Goal: Task Accomplishment & Management: Complete application form

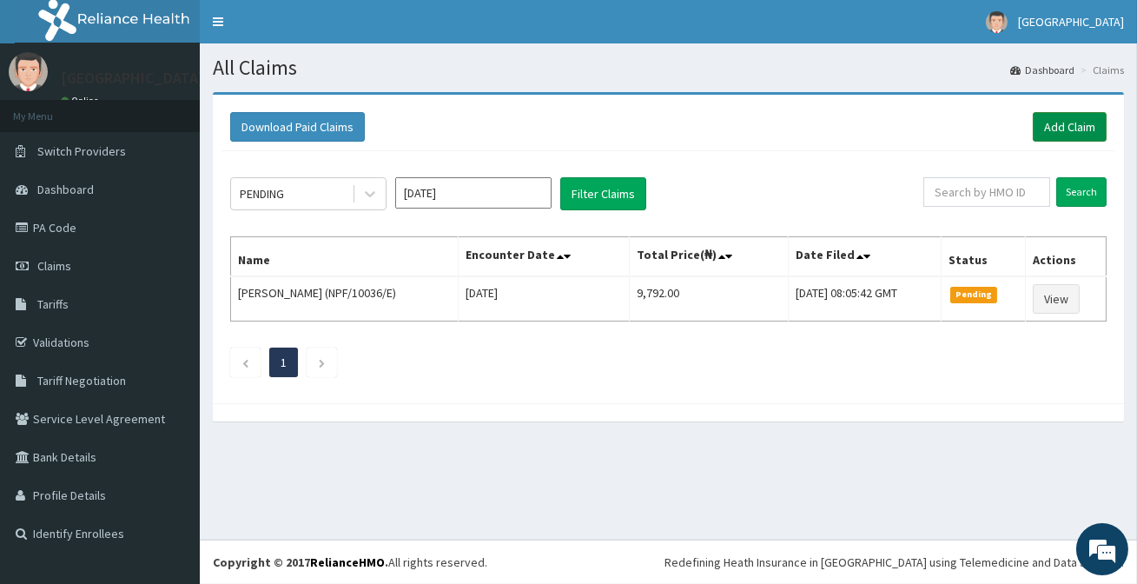
click at [1056, 125] on link "Add Claim" at bounding box center [1070, 127] width 74 height 30
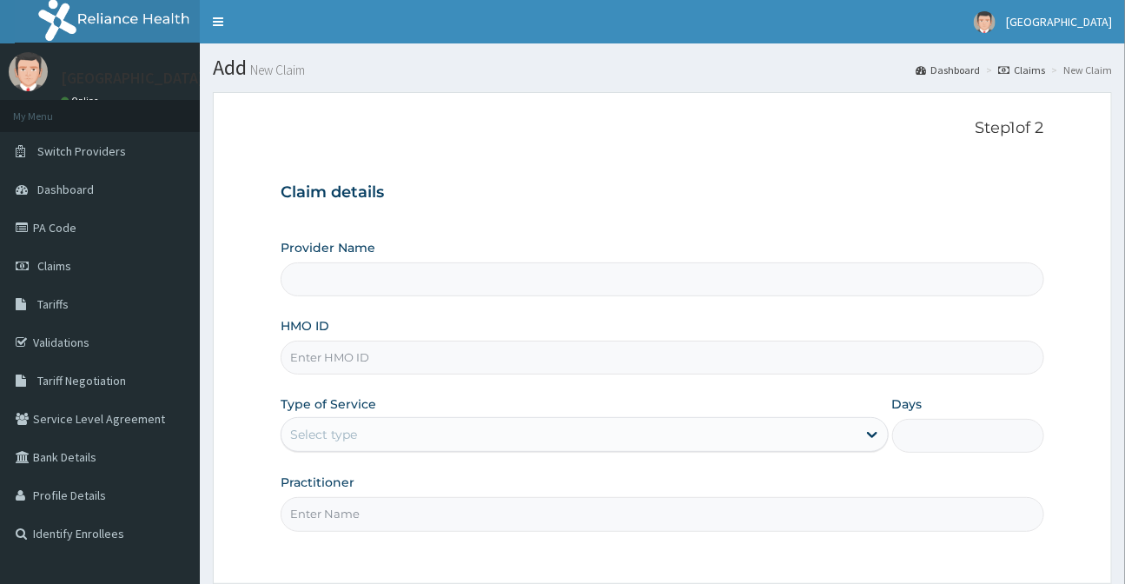
click at [390, 368] on input "HMO ID" at bounding box center [662, 358] width 763 height 34
type input "[GEOGRAPHIC_DATA]"
type input "NBC/10790/B"
click at [417, 442] on div "Select type" at bounding box center [568, 434] width 574 height 28
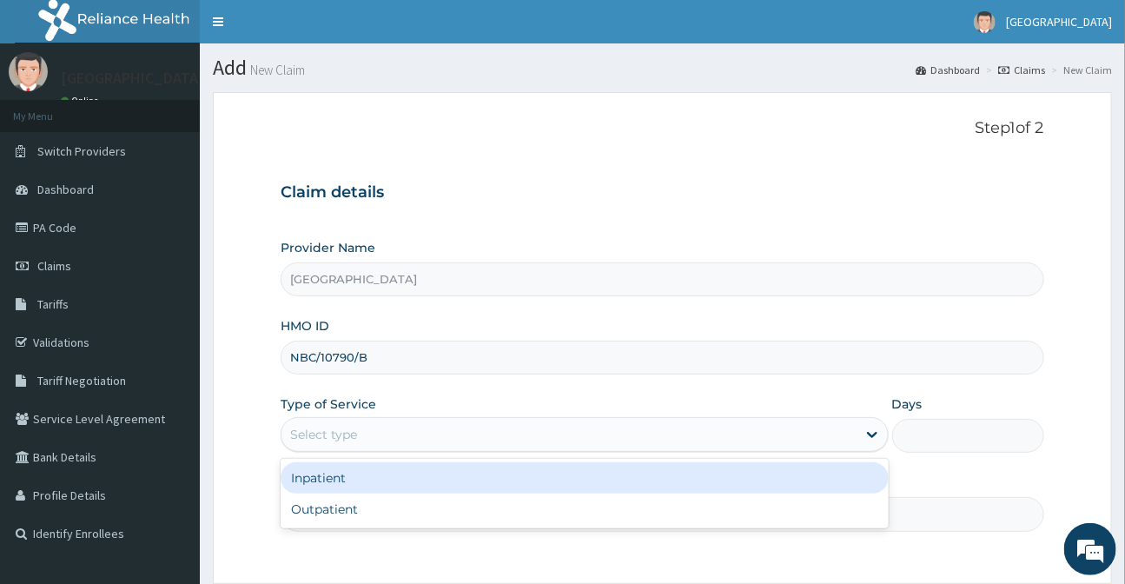
click at [357, 481] on div "Inpatient" at bounding box center [584, 477] width 607 height 31
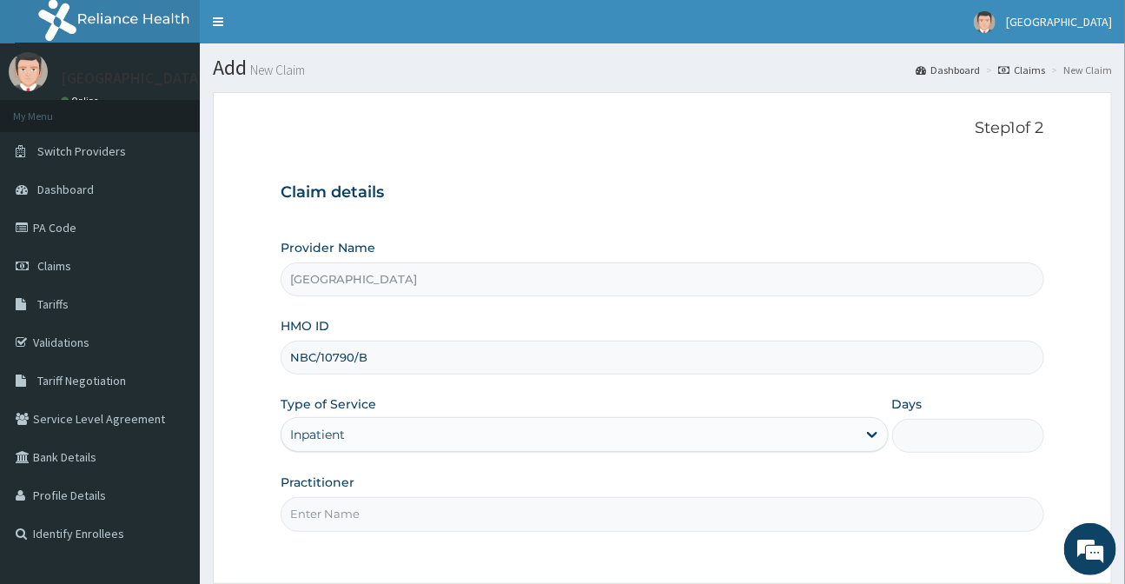
click at [938, 426] on input "Days" at bounding box center [968, 436] width 152 height 34
type input "3"
click at [408, 500] on input "Practitioner" at bounding box center [662, 514] width 763 height 34
type input "DR SUNUSI"
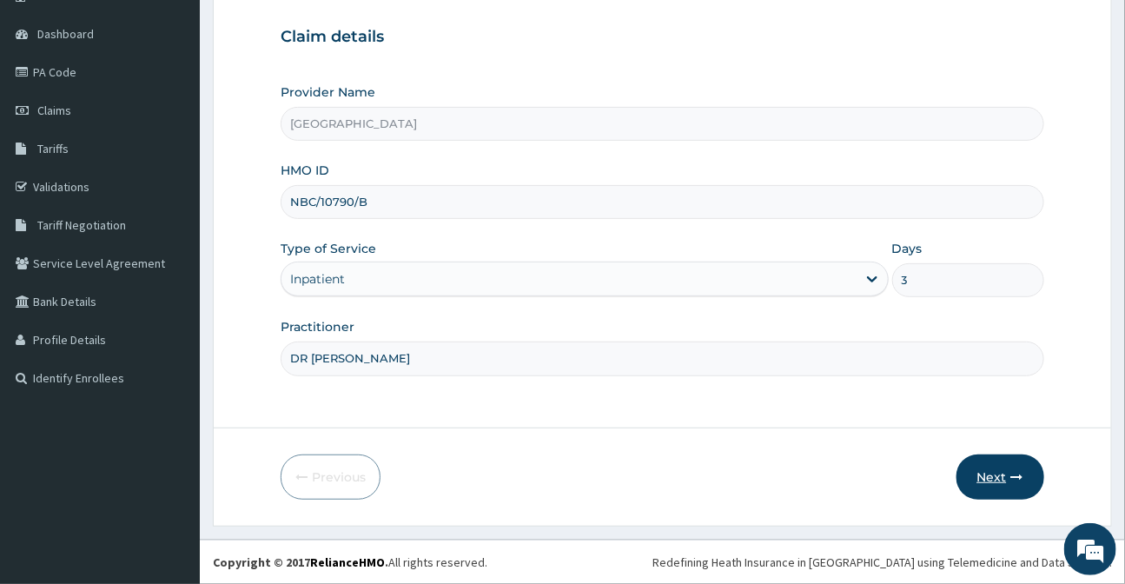
click at [994, 472] on button "Next" at bounding box center [1001, 476] width 88 height 45
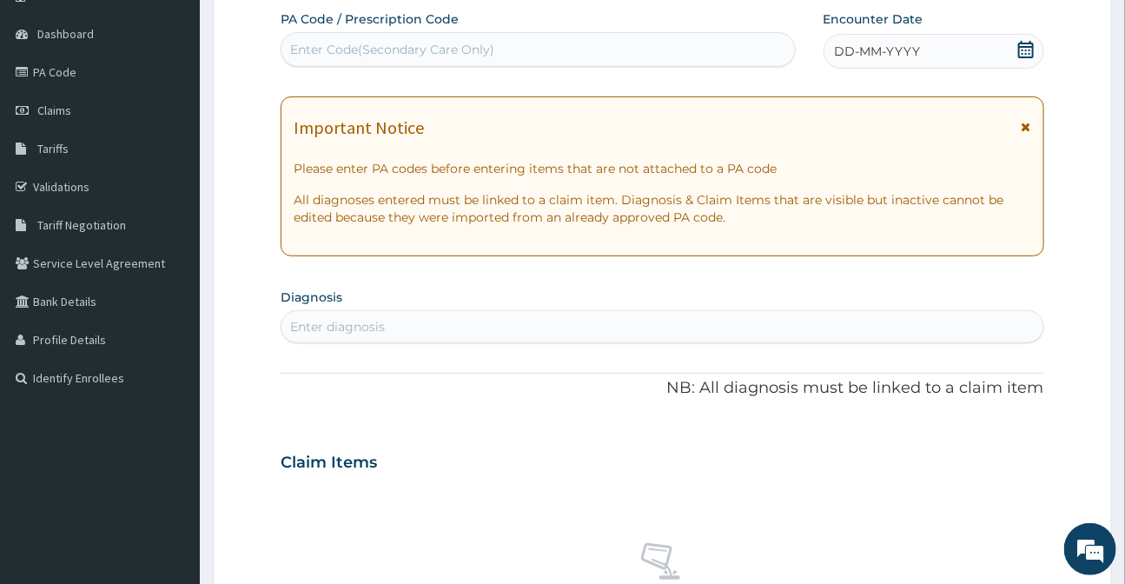
click at [378, 57] on div "Enter Code(Secondary Care Only)" at bounding box center [392, 49] width 204 height 17
type input "PA/C5F922"
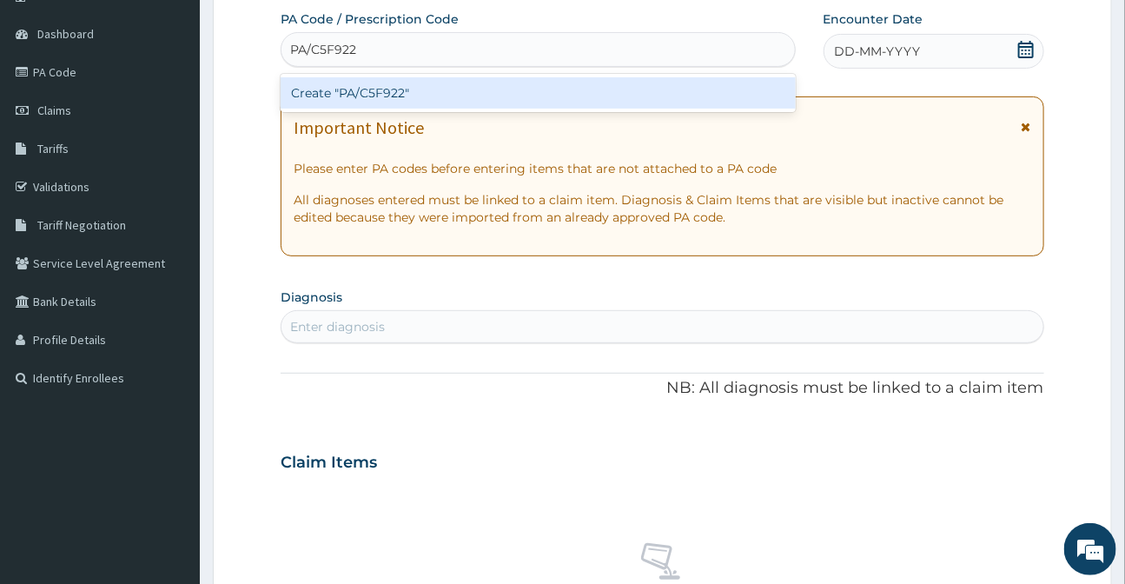
click at [353, 87] on div "Create "PA/C5F922"" at bounding box center [538, 92] width 514 height 31
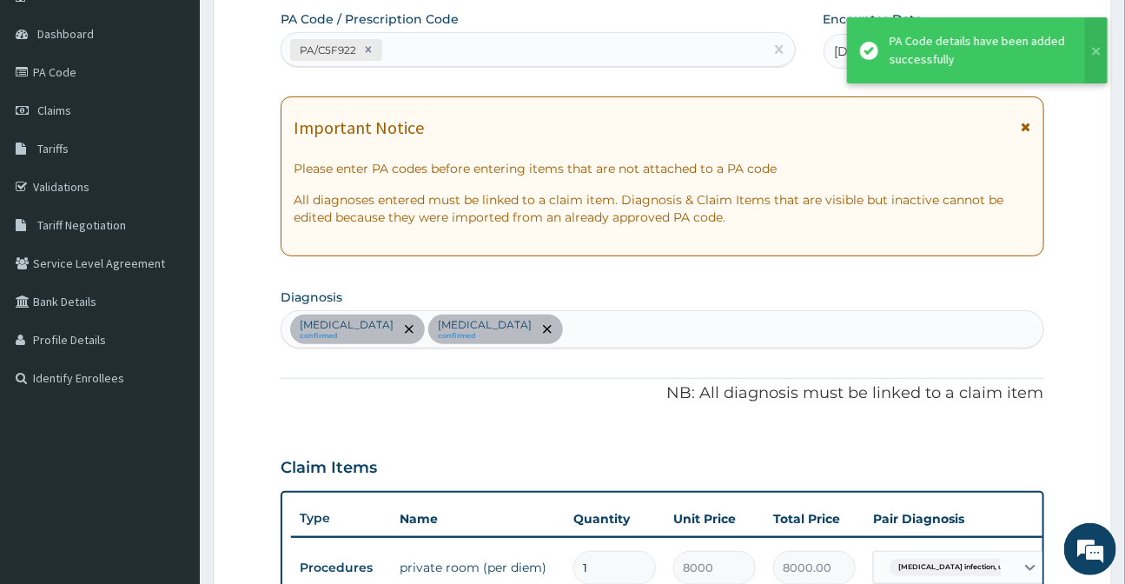
scroll to position [611, 0]
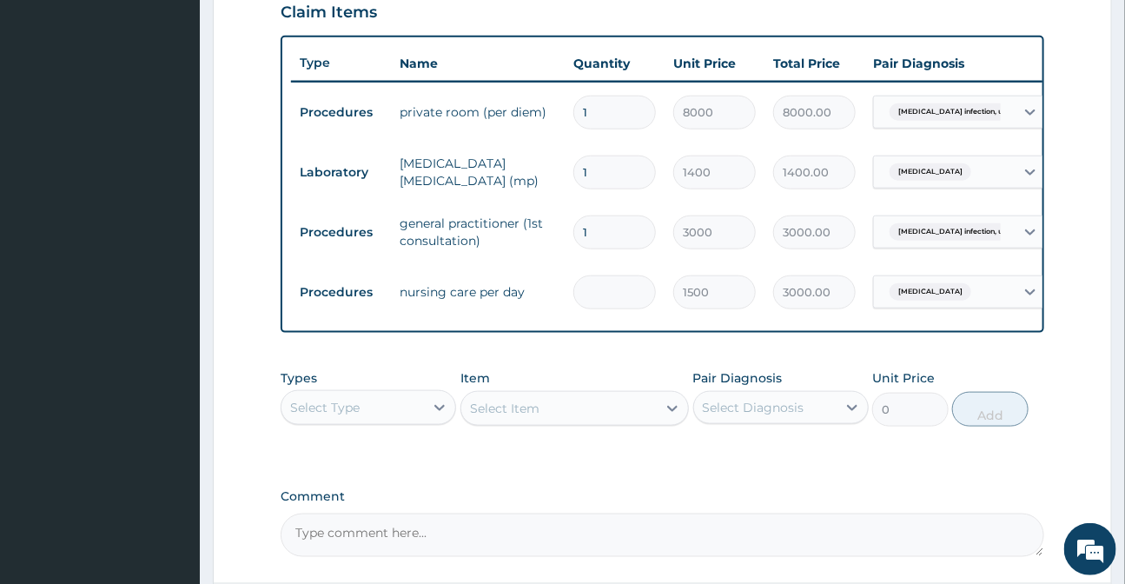
type input "0.00"
type input "3"
type input "4500.00"
type input "3"
click at [614, 120] on input "1" at bounding box center [614, 113] width 83 height 34
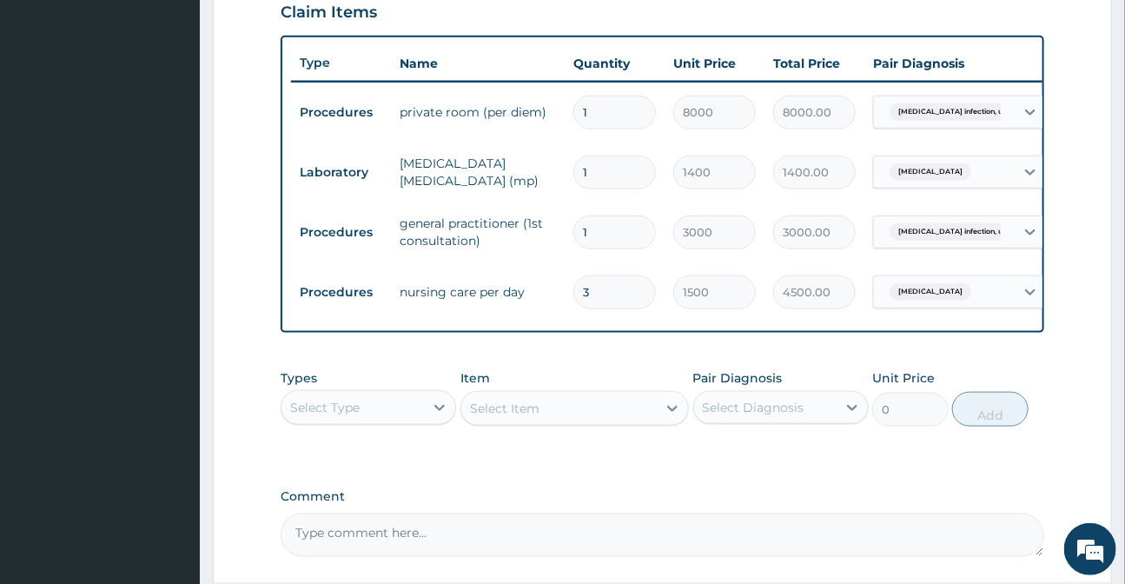
type input "0.00"
type input "3"
type input "24000.00"
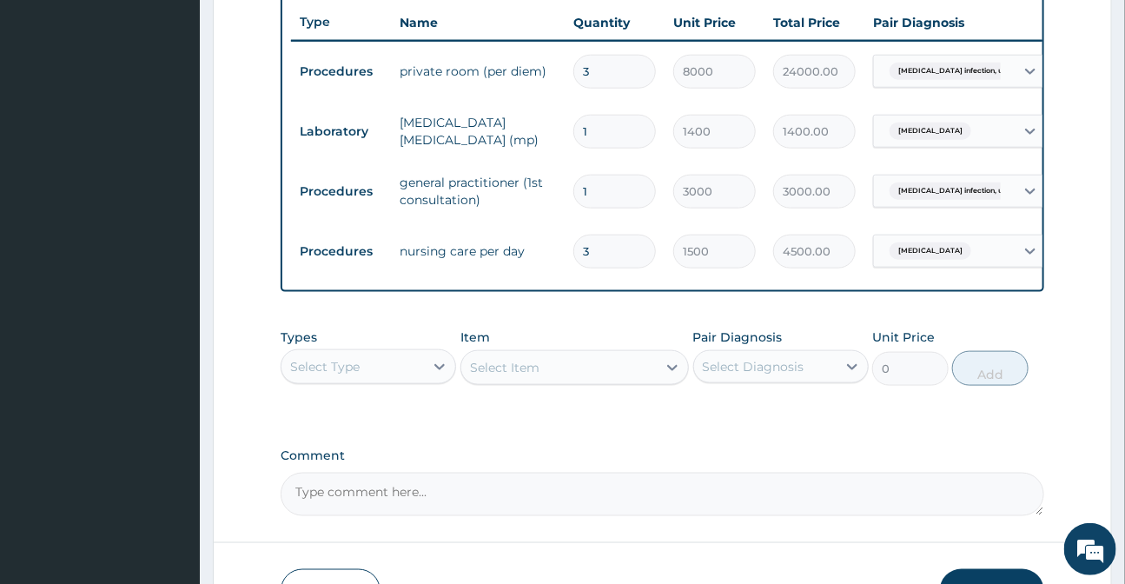
scroll to position [690, 0]
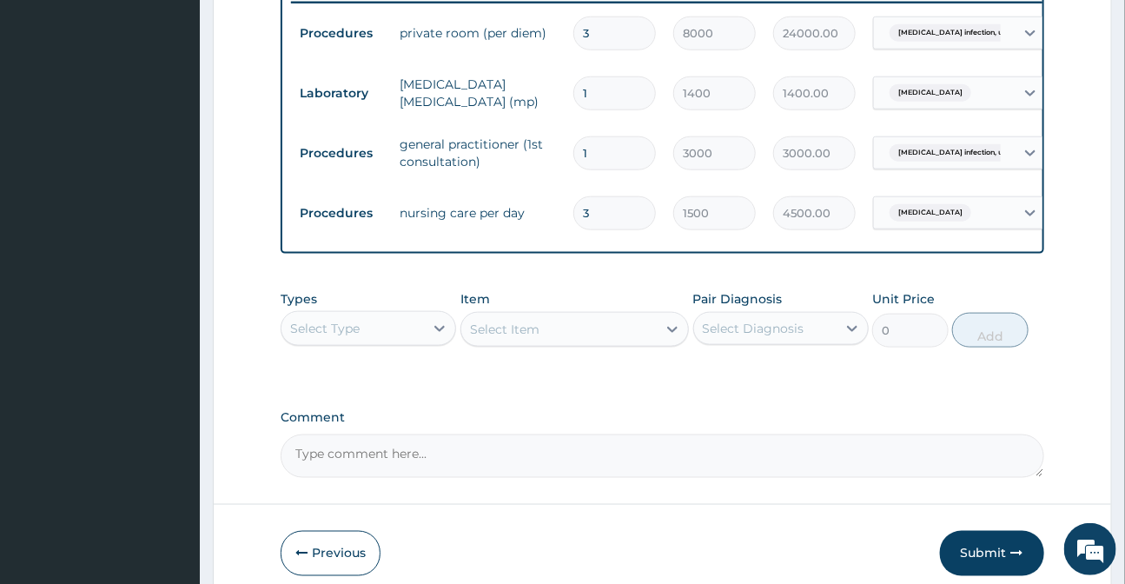
click at [337, 337] on div "Select Type" at bounding box center [325, 328] width 70 height 17
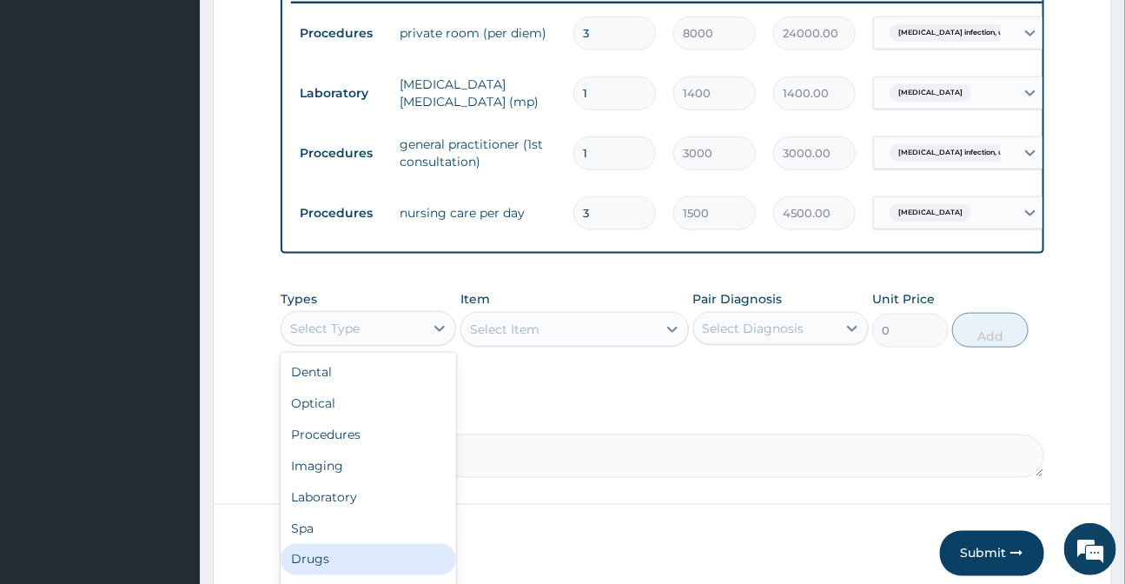
scroll to position [59, 0]
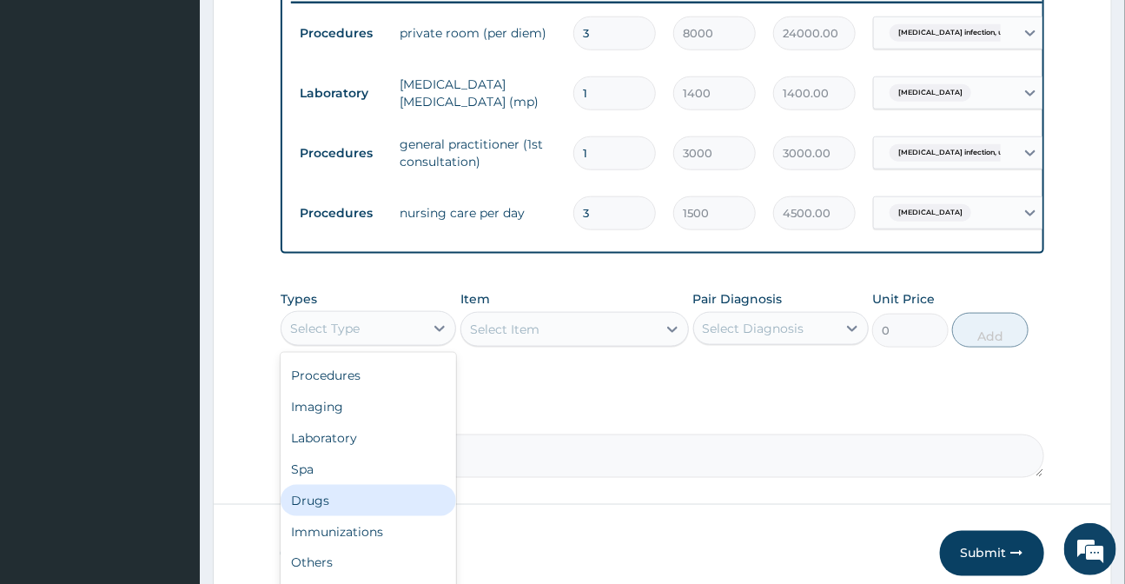
click at [314, 513] on div "Drugs" at bounding box center [368, 500] width 175 height 31
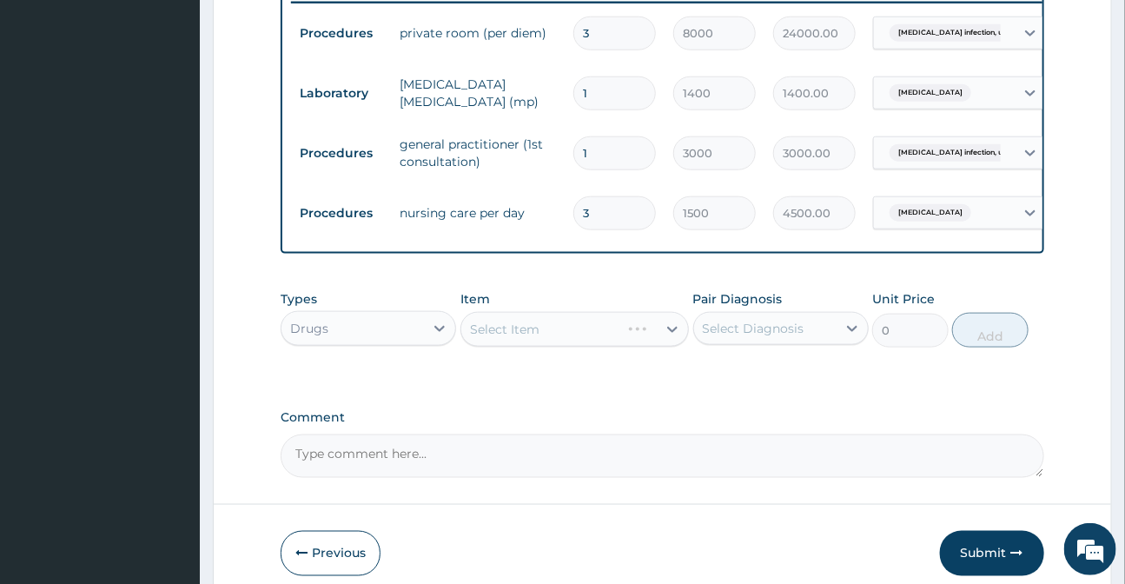
click at [504, 347] on div "Select Item" at bounding box center [574, 329] width 228 height 35
click at [472, 340] on div "Select Item" at bounding box center [574, 329] width 228 height 35
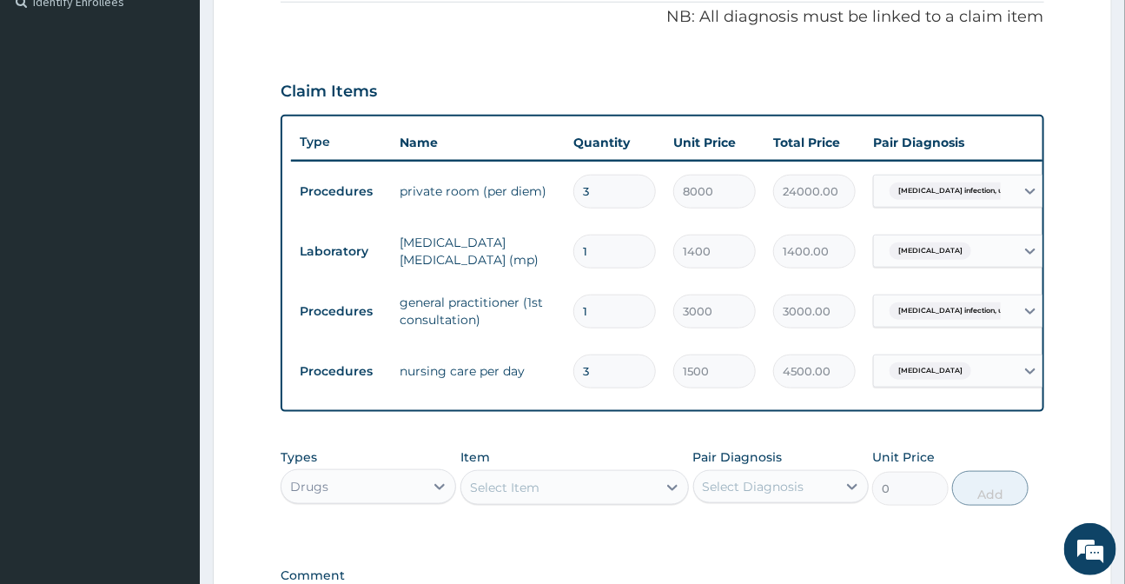
scroll to position [0, 109]
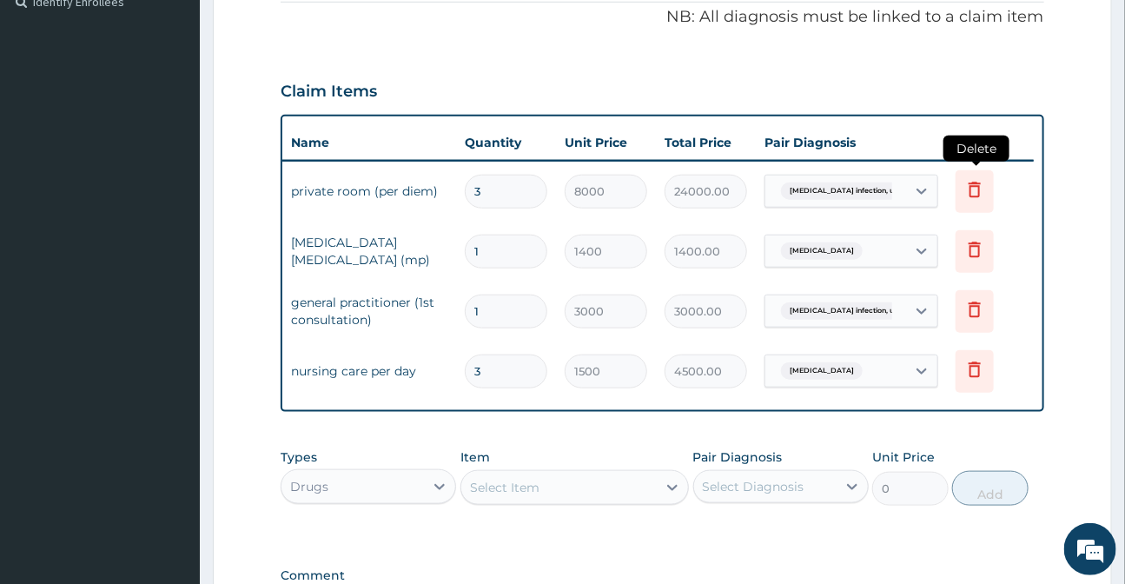
click at [979, 195] on icon at bounding box center [974, 189] width 21 height 21
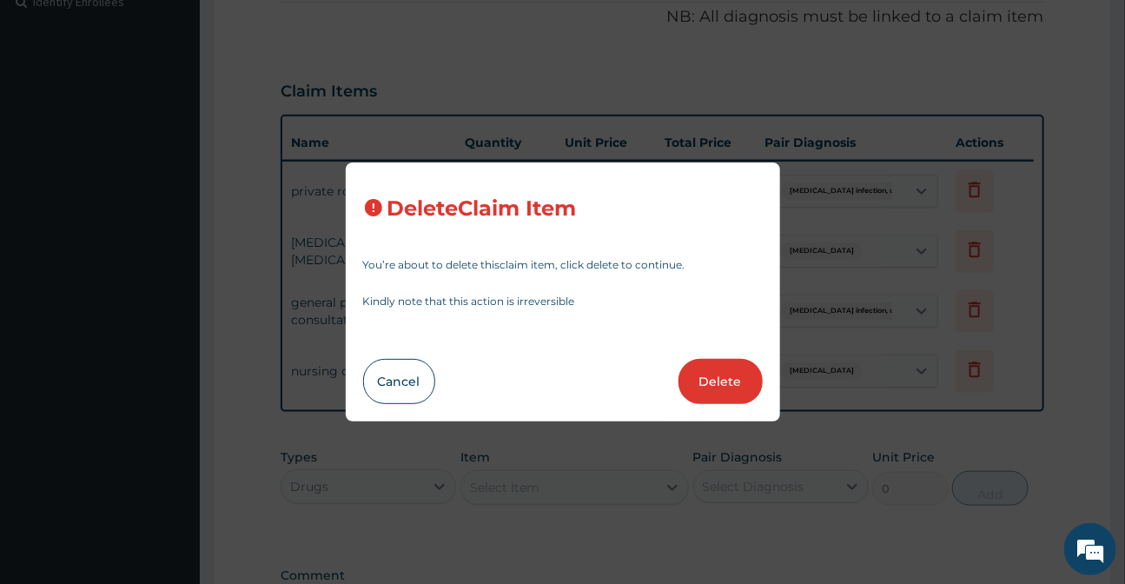
click at [736, 380] on button "Delete" at bounding box center [721, 381] width 84 height 45
type input "1"
type input "1400"
type input "1400.00"
type input "3000"
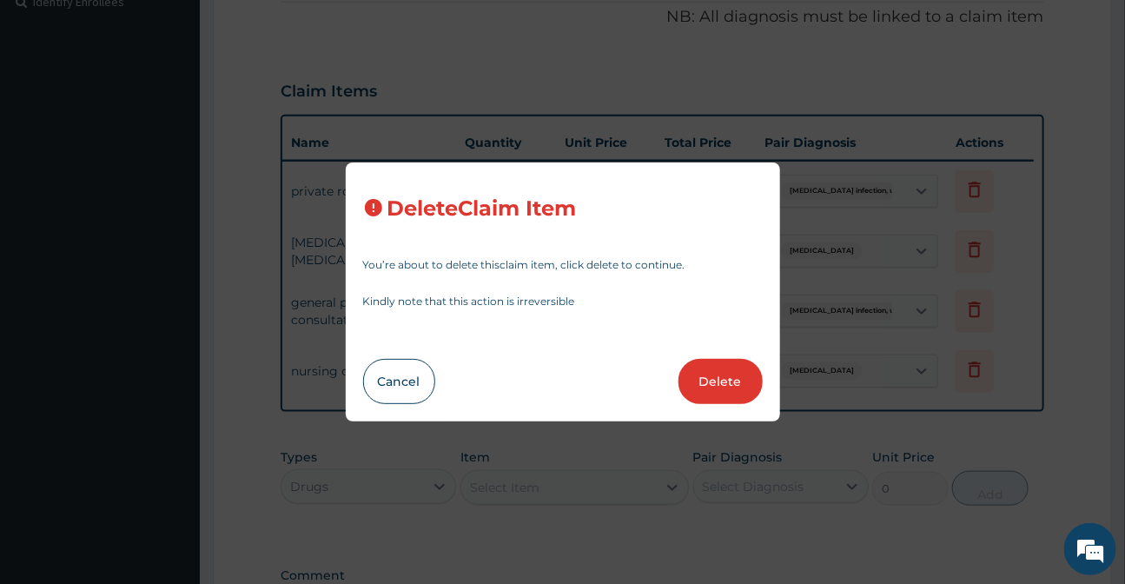
type input "3000.00"
type input "3"
type input "1500"
type input "4500.00"
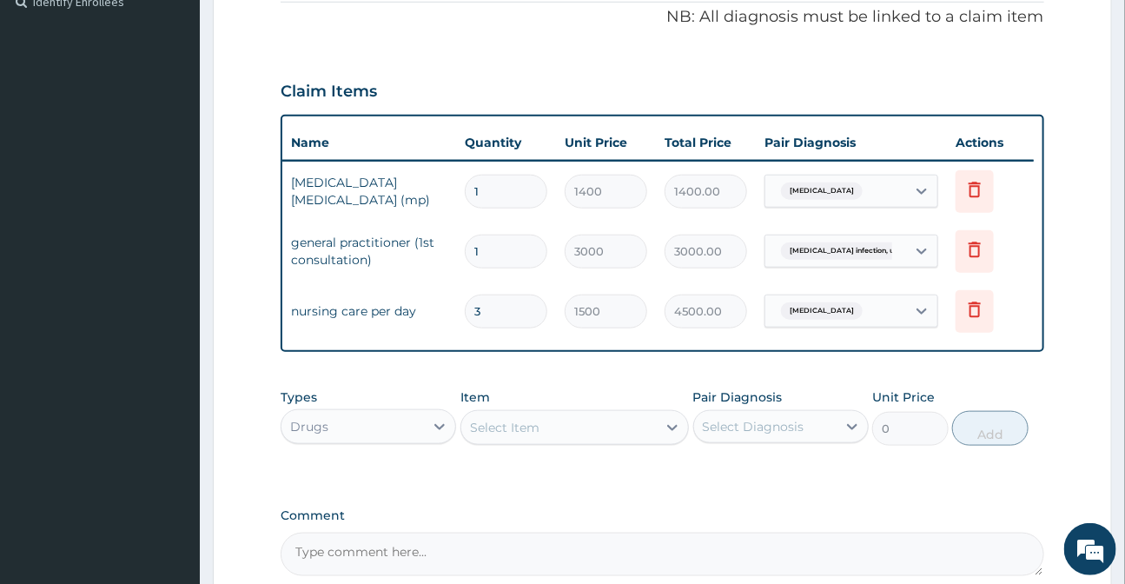
click at [379, 440] on div "Drugs" at bounding box center [352, 427] width 142 height 28
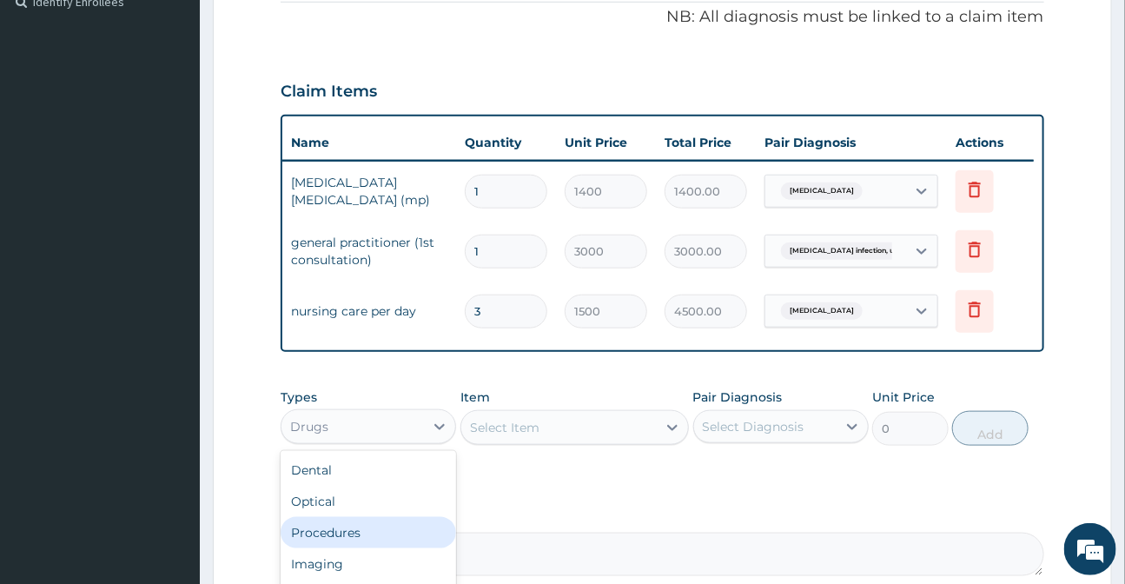
click at [326, 545] on div "Procedures" at bounding box center [368, 532] width 175 height 31
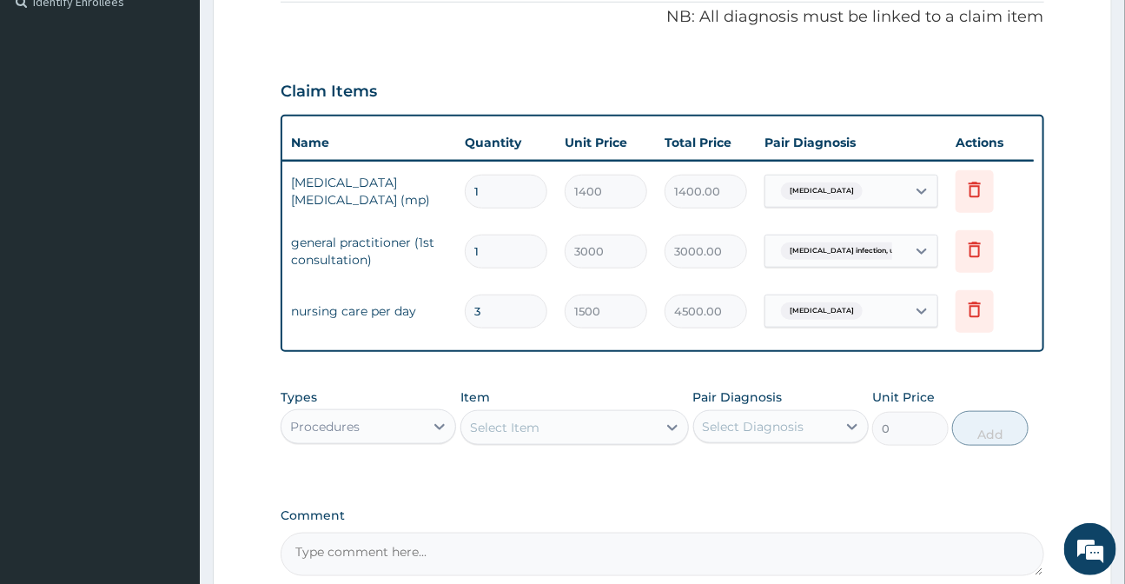
click at [508, 430] on div "Select Item" at bounding box center [505, 427] width 70 height 17
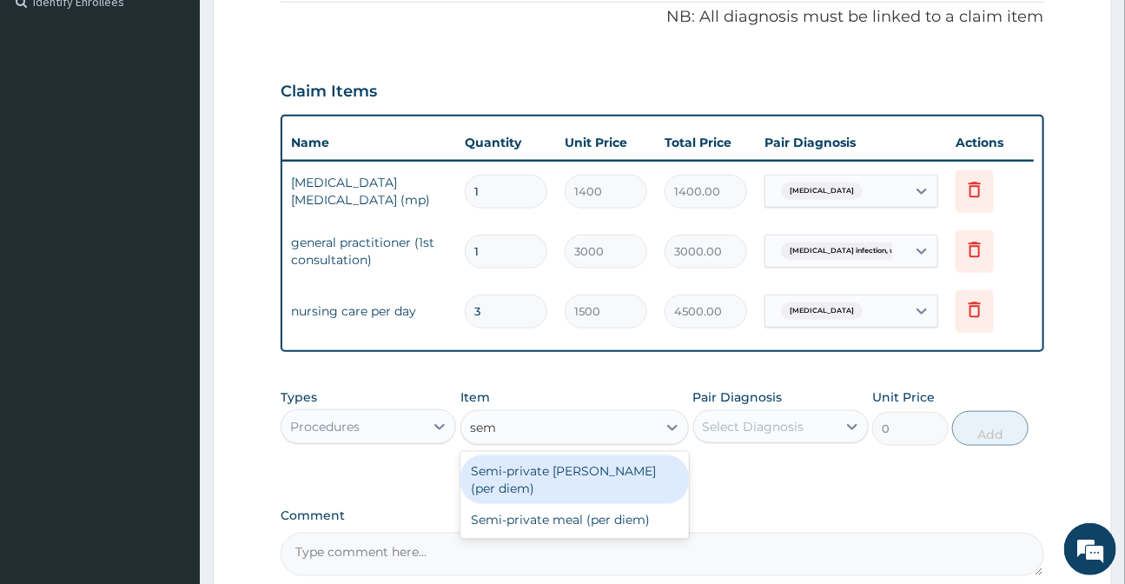
type input "semi"
click at [599, 485] on div "Semi-private ward (per diem)" at bounding box center [574, 479] width 228 height 49
type input "5500"
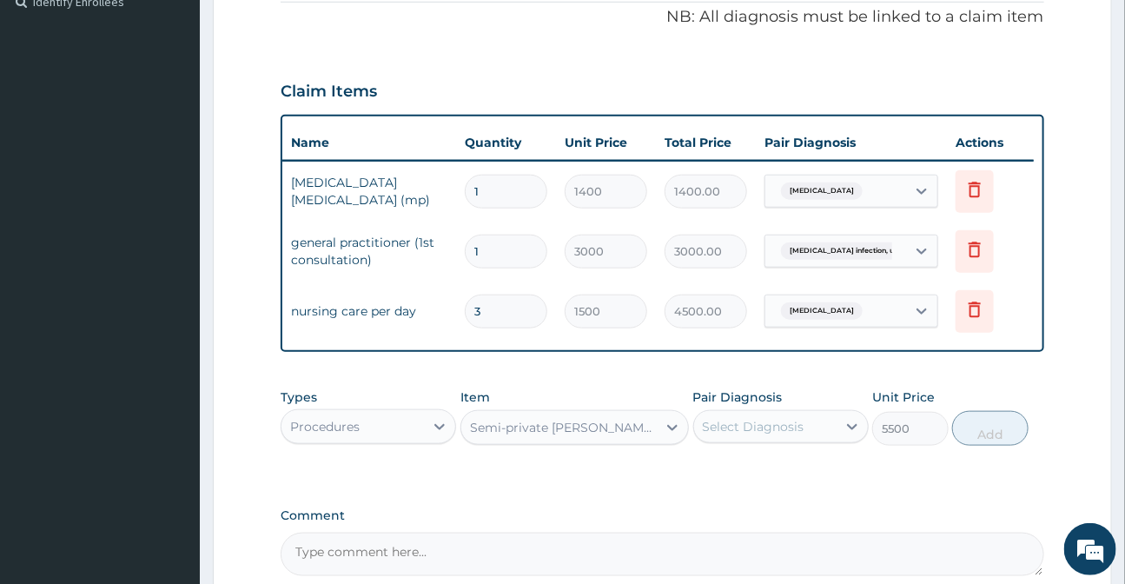
click at [730, 434] on div "Select Diagnosis" at bounding box center [754, 426] width 102 height 17
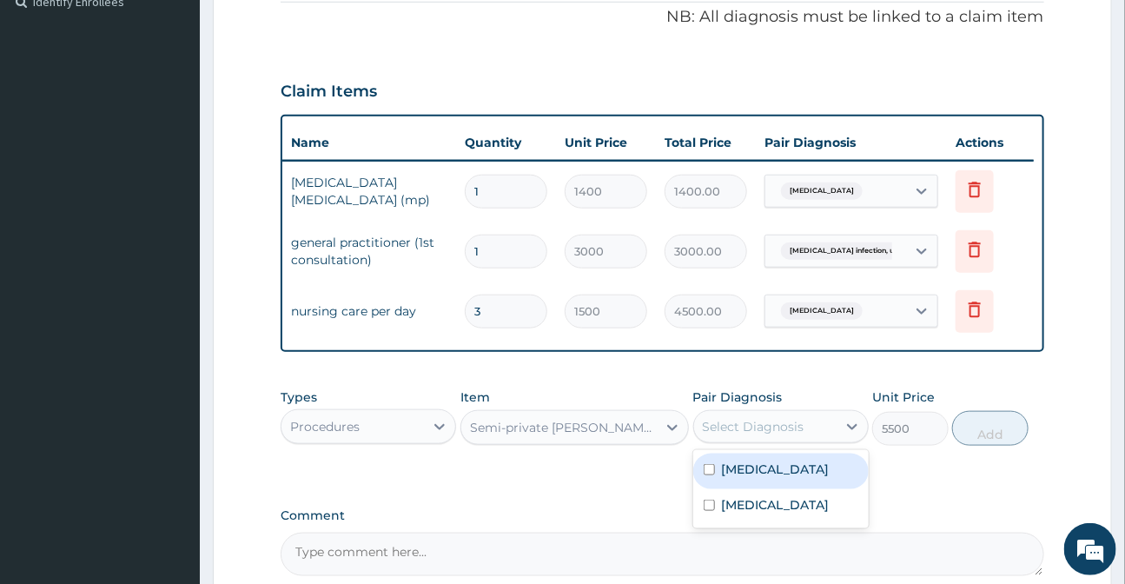
click at [735, 478] on label "Salmonella infection, unspecified" at bounding box center [776, 468] width 108 height 17
checkbox input "true"
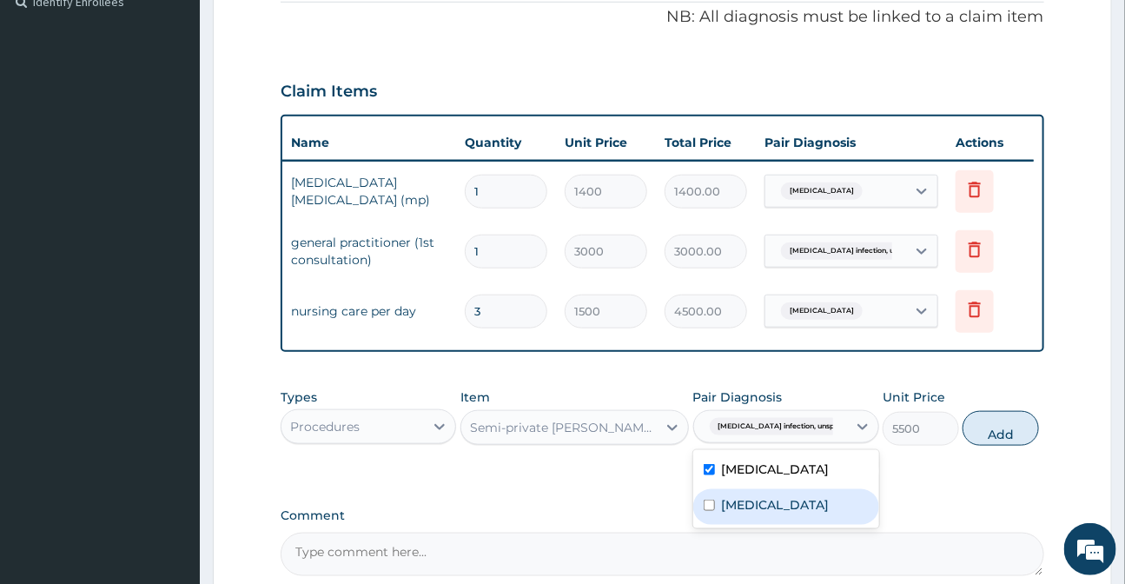
click at [740, 513] on label "Malaria, unspecified" at bounding box center [776, 504] width 108 height 17
checkbox input "true"
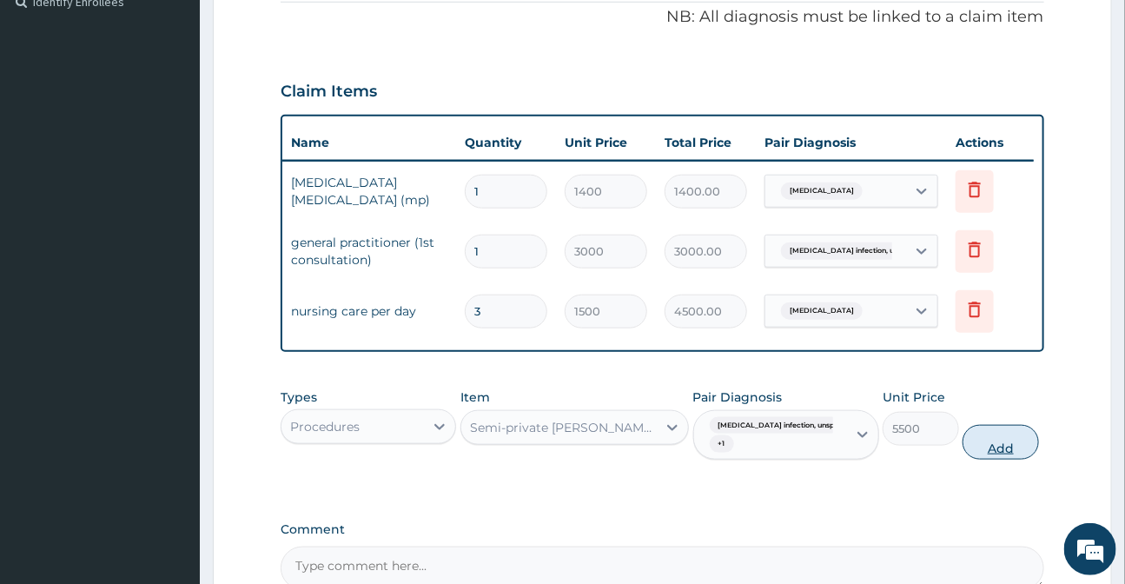
click at [976, 453] on button "Add" at bounding box center [1001, 442] width 76 height 35
type input "0"
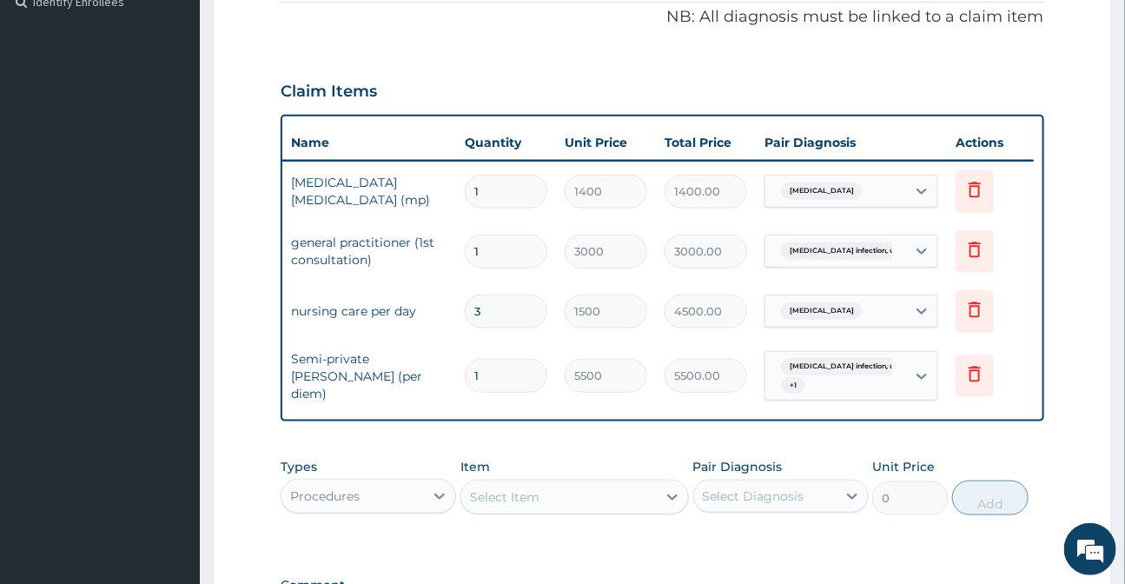
type input "0.00"
type input "3"
type input "16500.00"
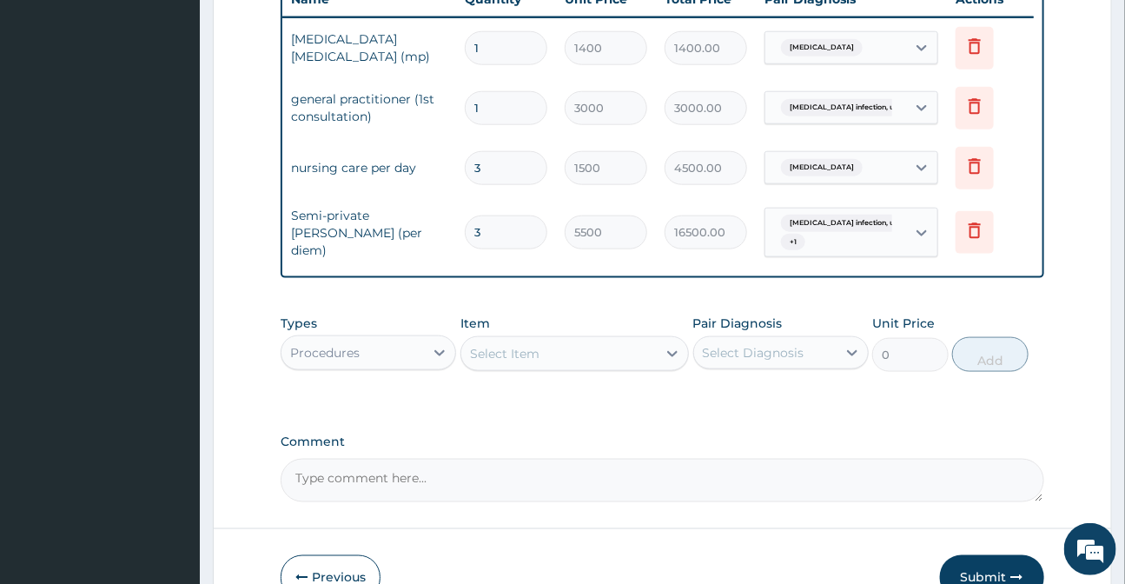
scroll to position [690, 0]
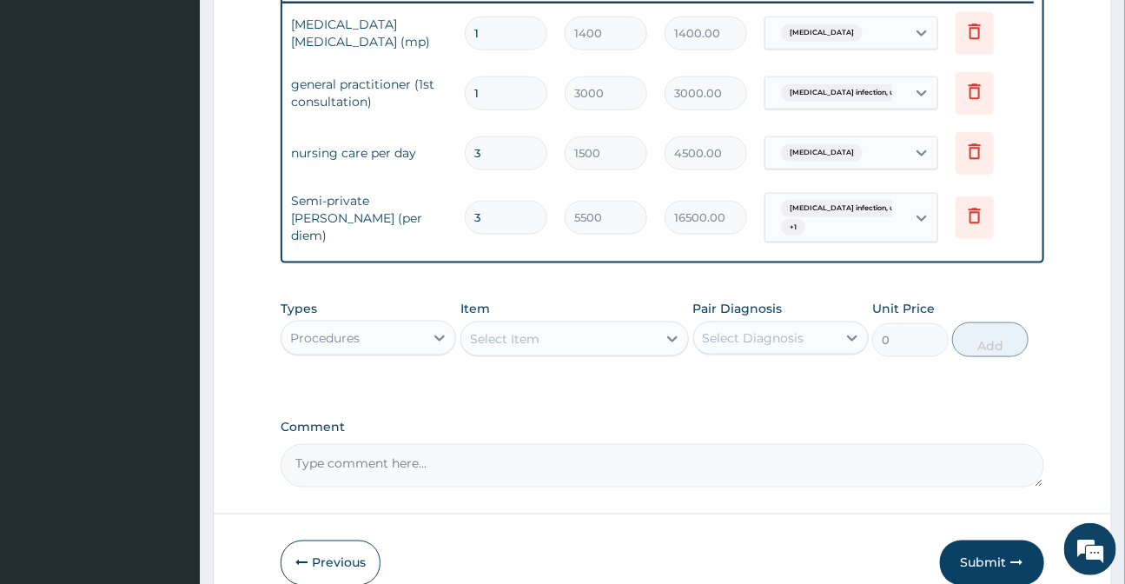
type input "3"
click at [393, 348] on div "Procedures" at bounding box center [352, 338] width 142 height 28
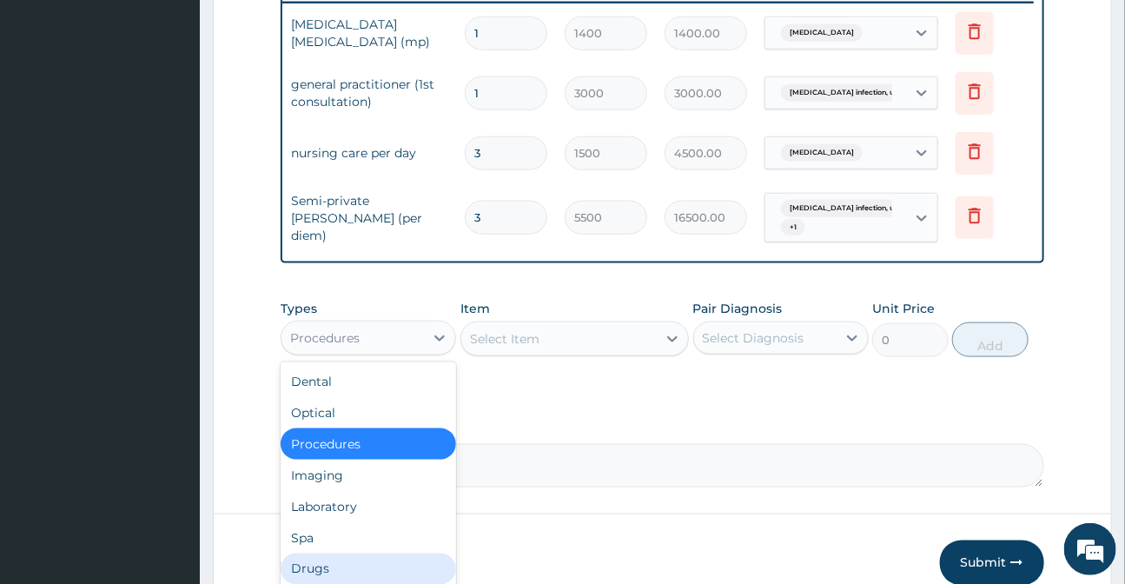
click at [361, 570] on div "Drugs" at bounding box center [368, 568] width 175 height 31
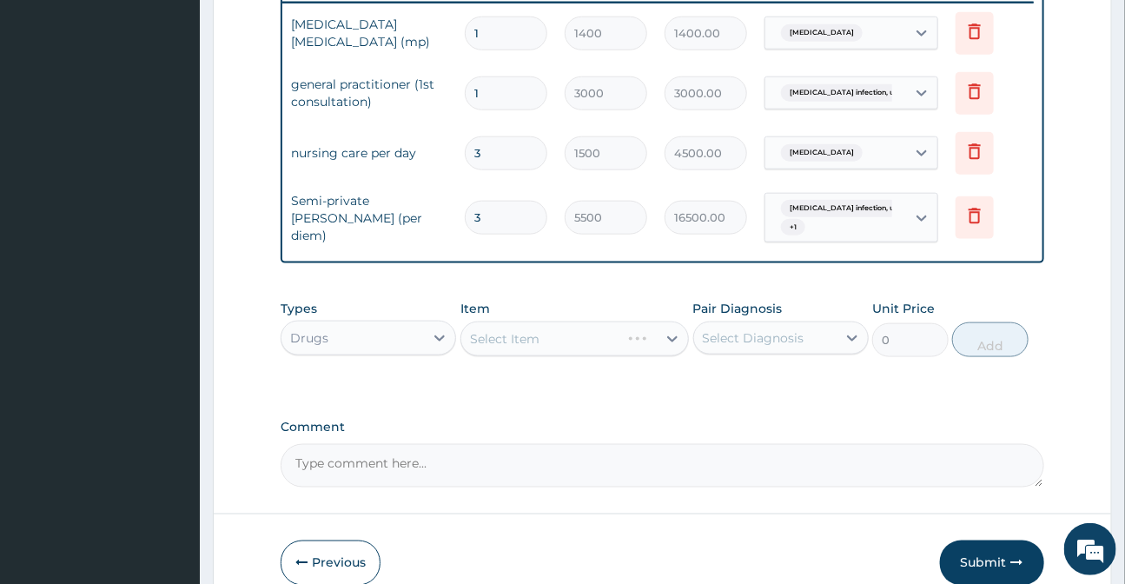
click at [528, 344] on div "Select Item" at bounding box center [574, 338] width 228 height 35
click at [470, 354] on div "Select Item" at bounding box center [574, 338] width 228 height 35
click at [506, 348] on div "Select Item" at bounding box center [505, 338] width 70 height 17
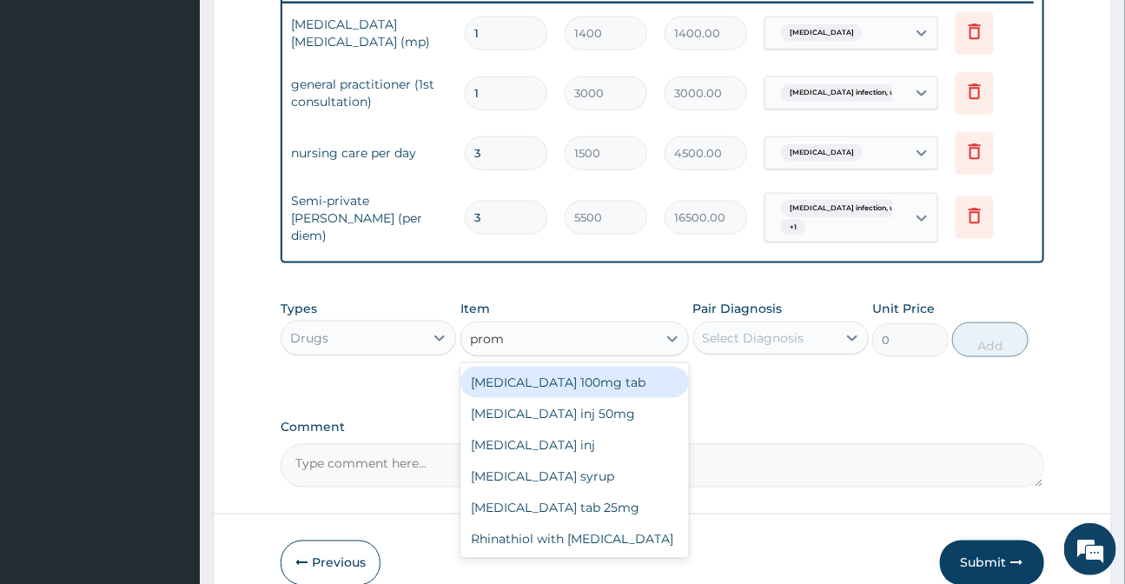
type input "prome"
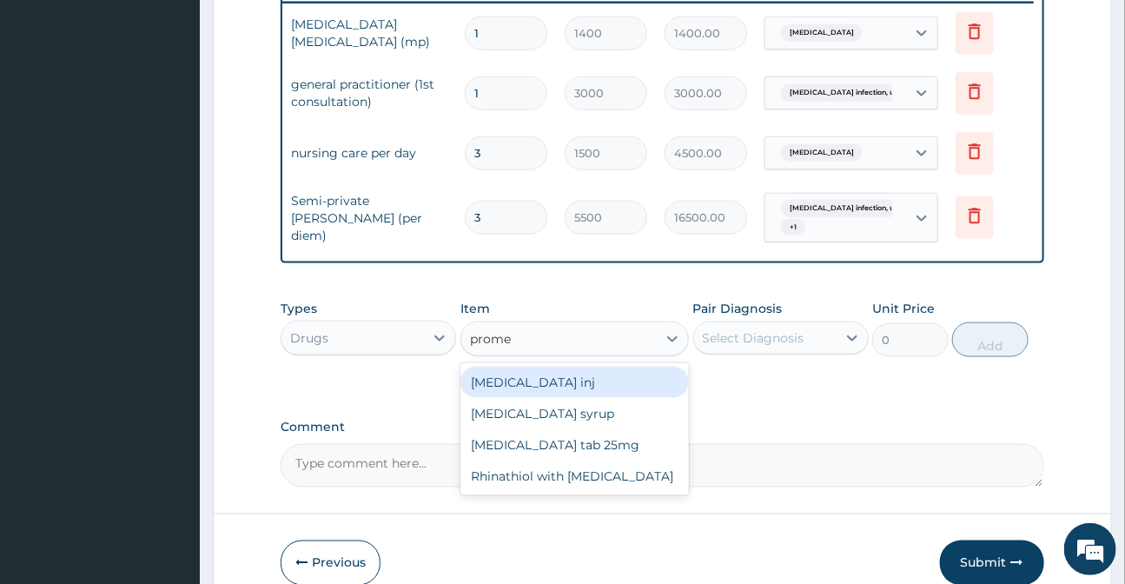
click at [574, 387] on div "Promethazine inj" at bounding box center [574, 382] width 228 height 31
type input "400"
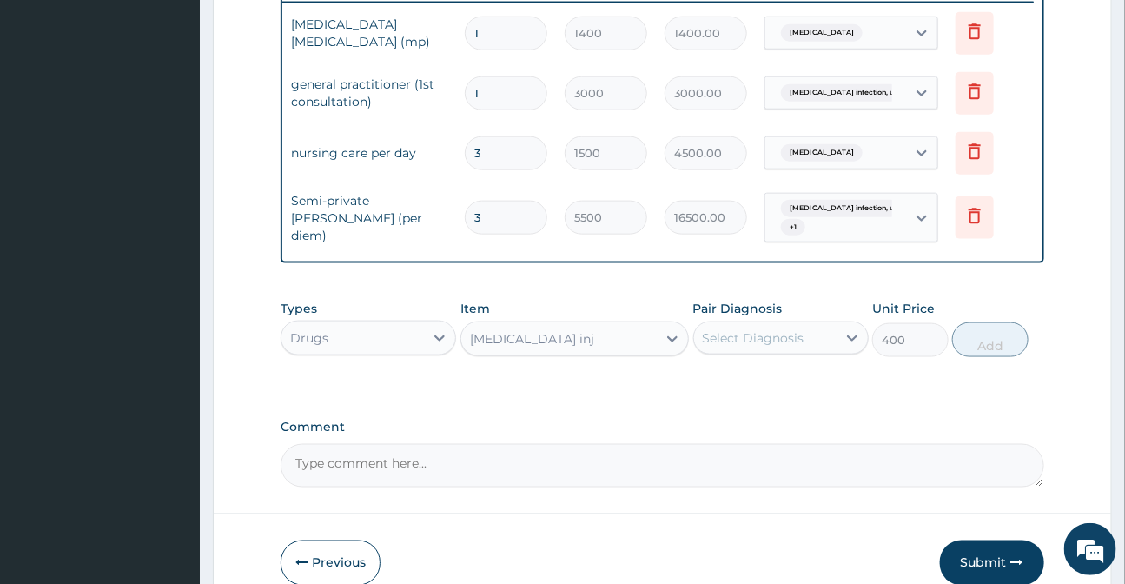
click at [809, 327] on div "Pair Diagnosis Select Diagnosis" at bounding box center [780, 328] width 175 height 57
click at [798, 340] on div "Select Diagnosis" at bounding box center [754, 337] width 102 height 17
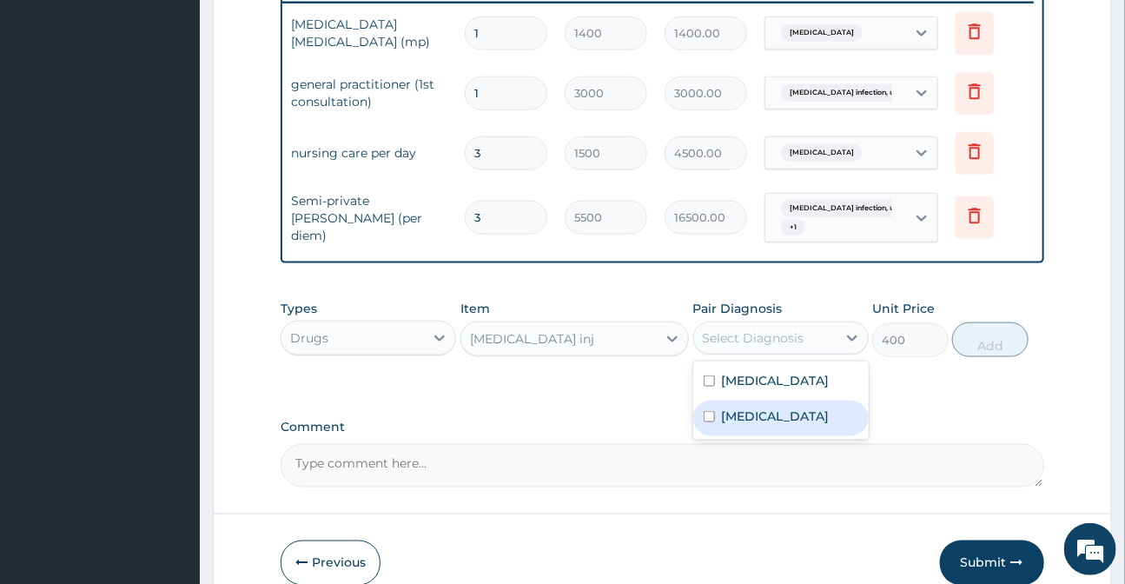
click at [788, 425] on label "Malaria, unspecified" at bounding box center [776, 415] width 108 height 17
checkbox input "true"
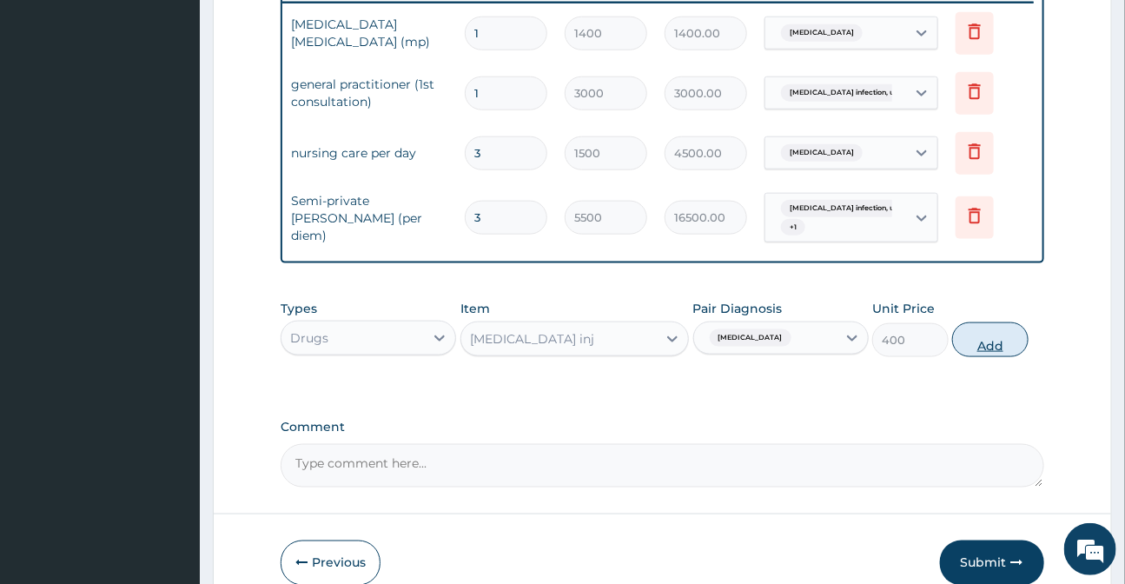
click at [973, 343] on button "Add" at bounding box center [990, 339] width 76 height 35
type input "0"
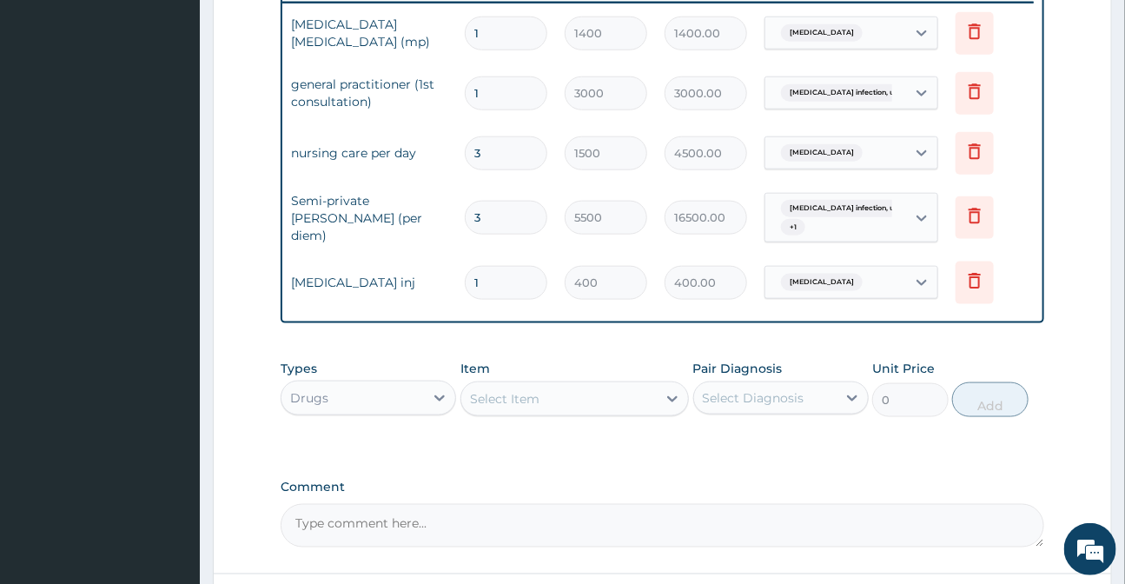
click at [494, 407] on div "Select Item" at bounding box center [505, 398] width 70 height 17
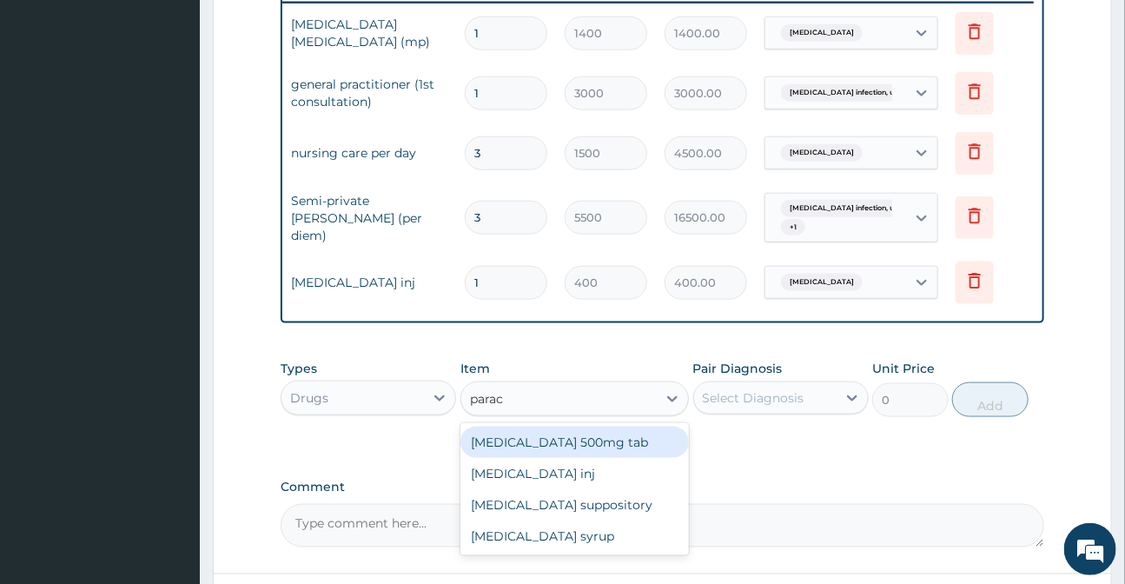
type input "parace"
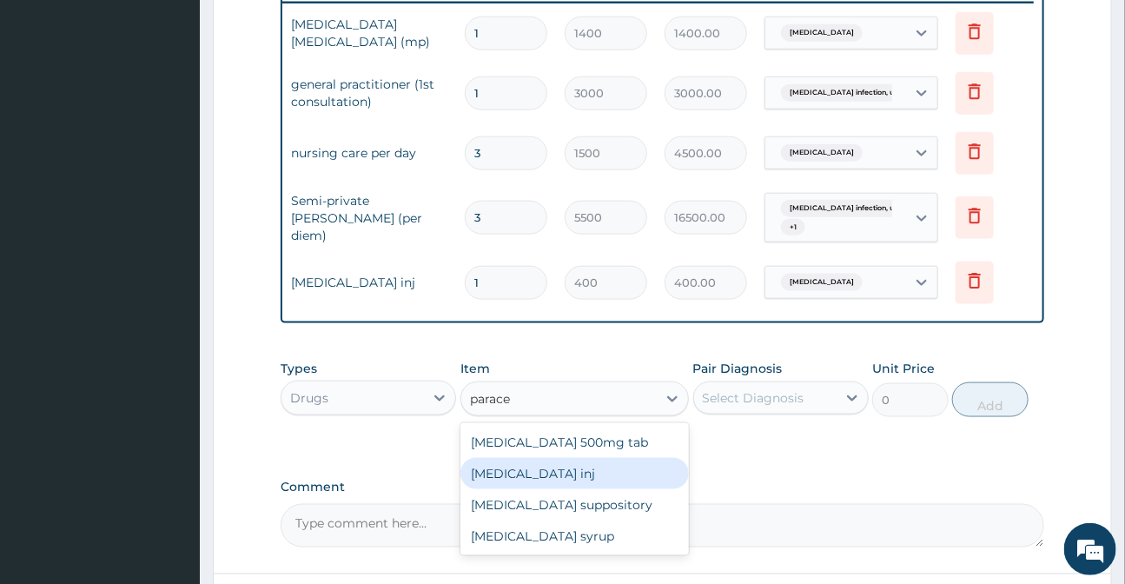
click at [556, 489] on div "Paracetamol inj" at bounding box center [574, 473] width 228 height 31
type input "400"
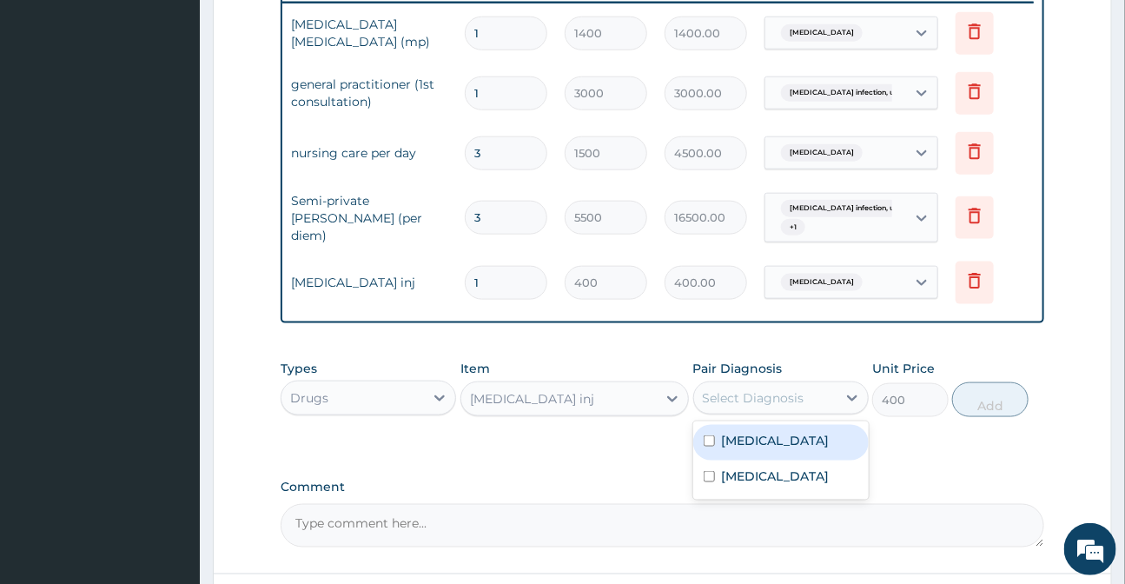
click at [765, 407] on div "Select Diagnosis" at bounding box center [754, 397] width 102 height 17
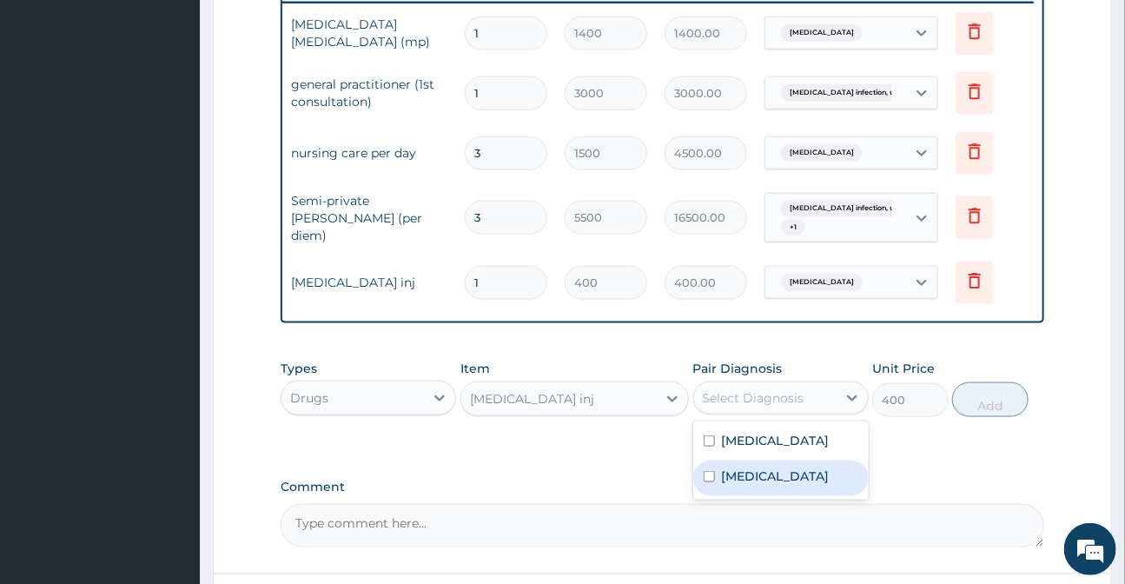
click at [772, 496] on div "Malaria, unspecified" at bounding box center [780, 478] width 175 height 36
checkbox input "true"
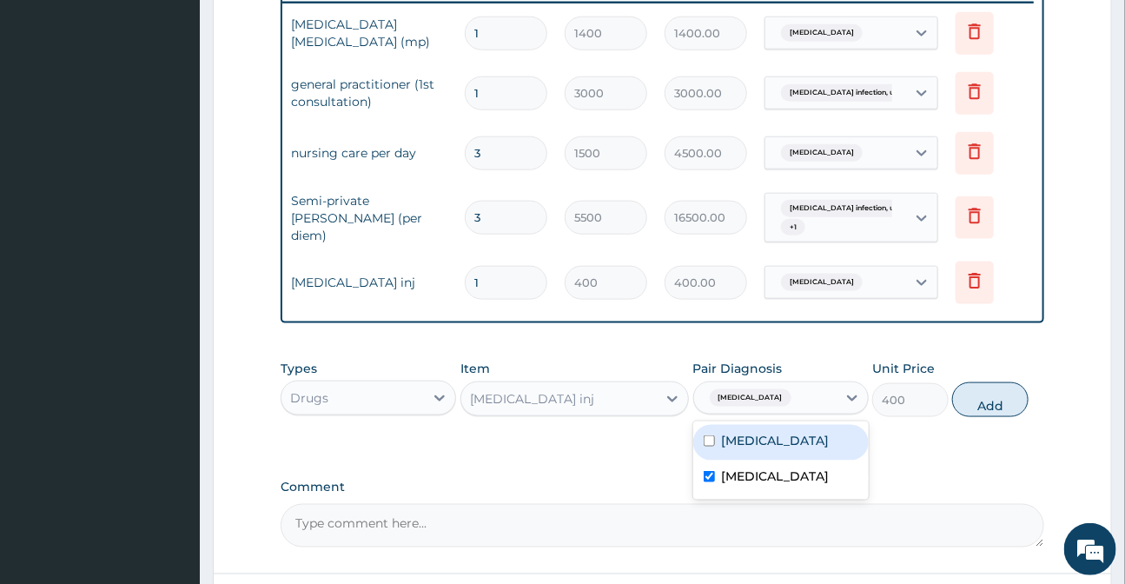
click at [753, 449] on label "Salmonella infection, unspecified" at bounding box center [776, 440] width 108 height 17
checkbox input "true"
click at [1002, 417] on button "Add" at bounding box center [990, 399] width 76 height 35
type input "0"
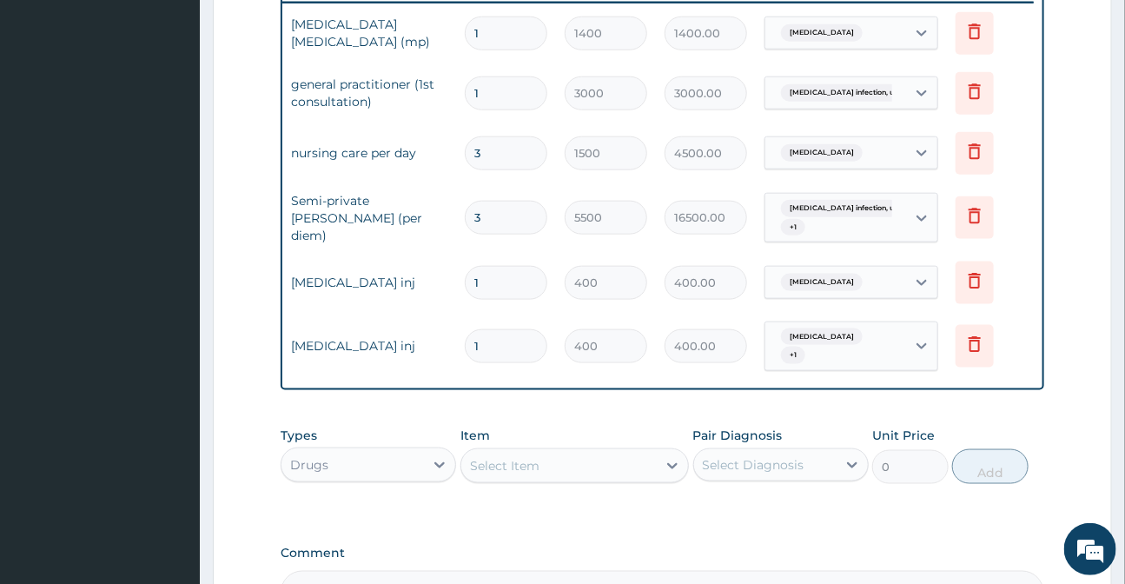
type input "0.00"
type input "5"
type input "2000.00"
type input "5"
click at [485, 474] on div "Select Item" at bounding box center [505, 465] width 70 height 17
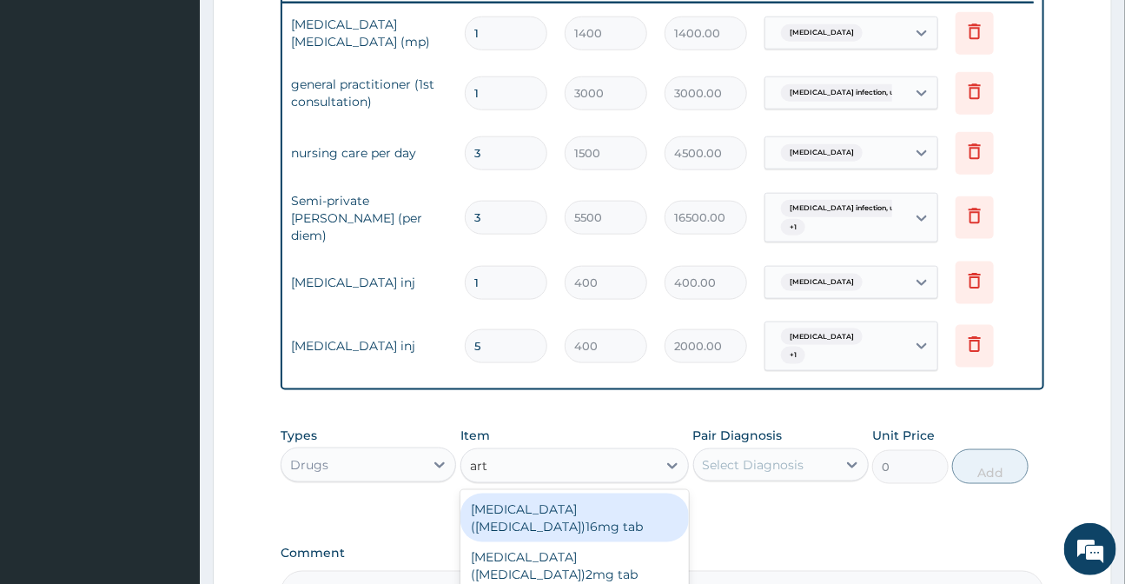
type input "arte"
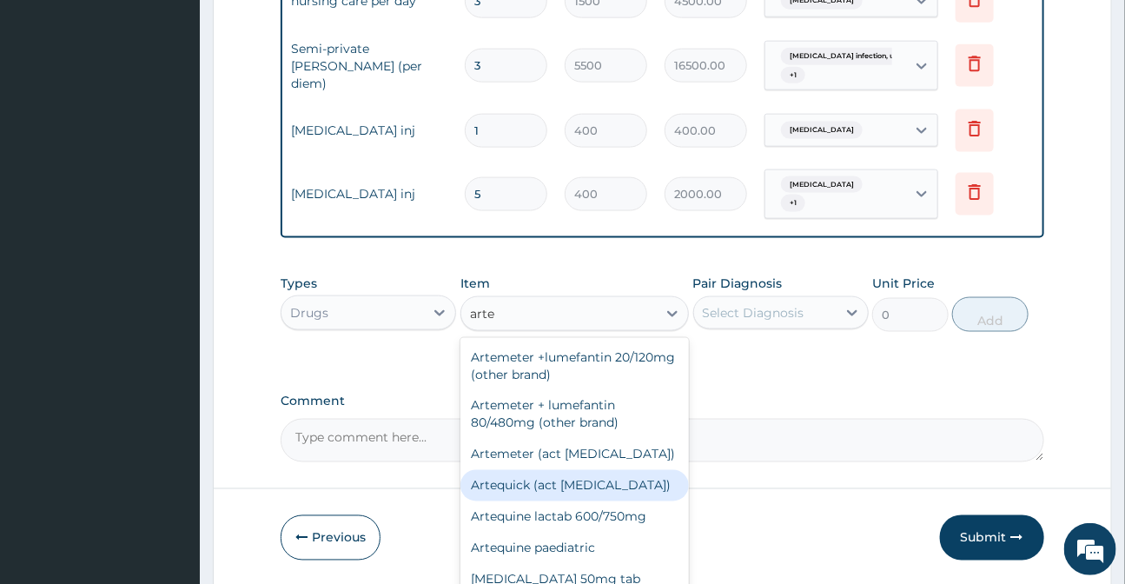
scroll to position [848, 0]
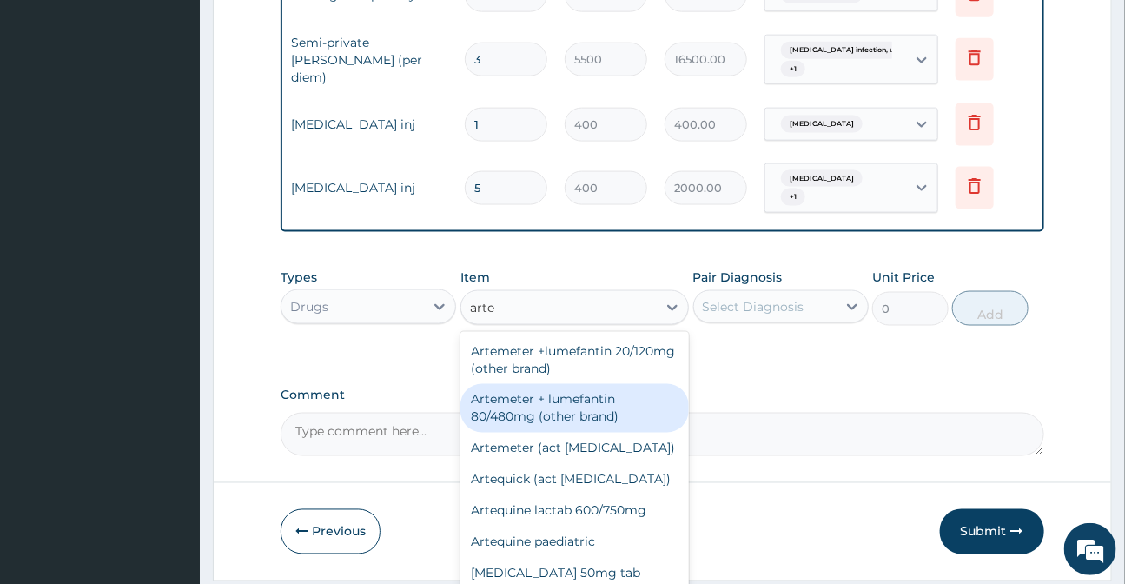
click at [530, 427] on div "Artemeter + lumefantin 80/480mg (other brand)" at bounding box center [574, 408] width 228 height 49
type input "192"
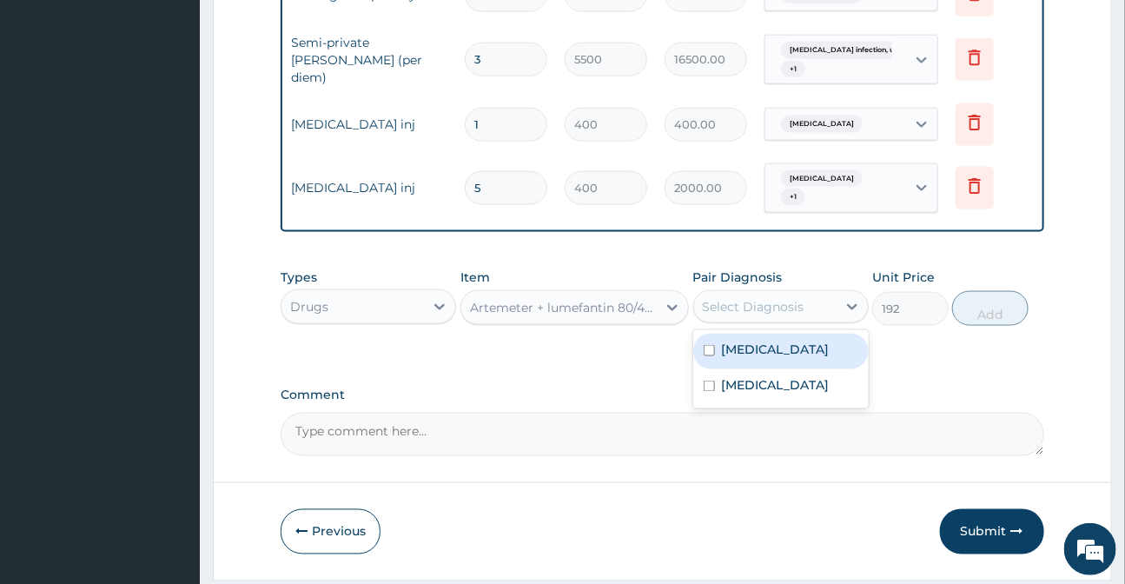
click at [784, 321] on div "Select Diagnosis" at bounding box center [765, 307] width 142 height 28
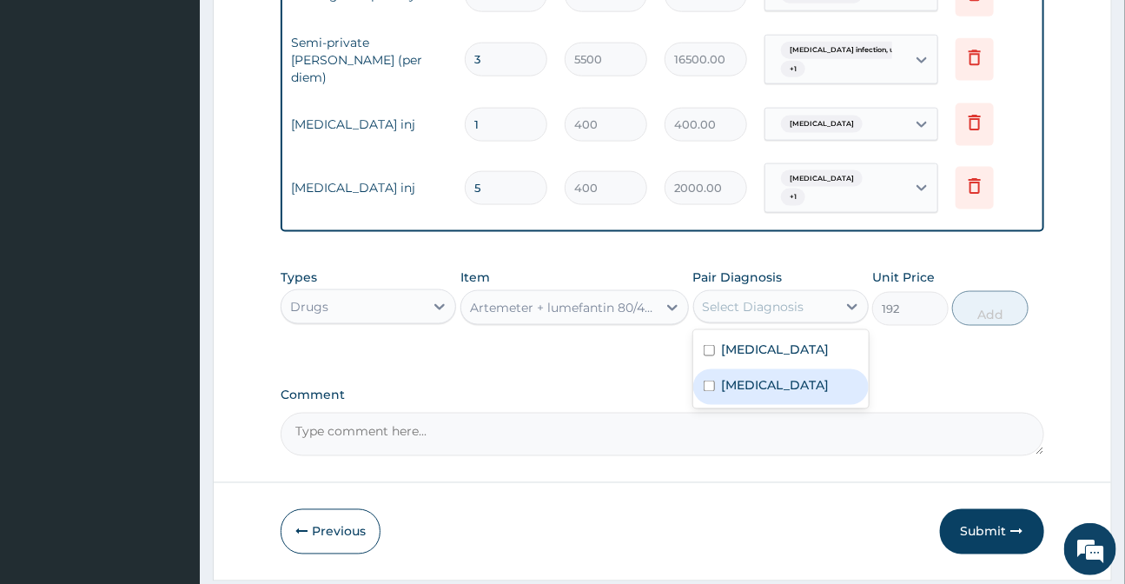
click at [781, 405] on div "Malaria, unspecified" at bounding box center [780, 387] width 175 height 36
checkbox input "true"
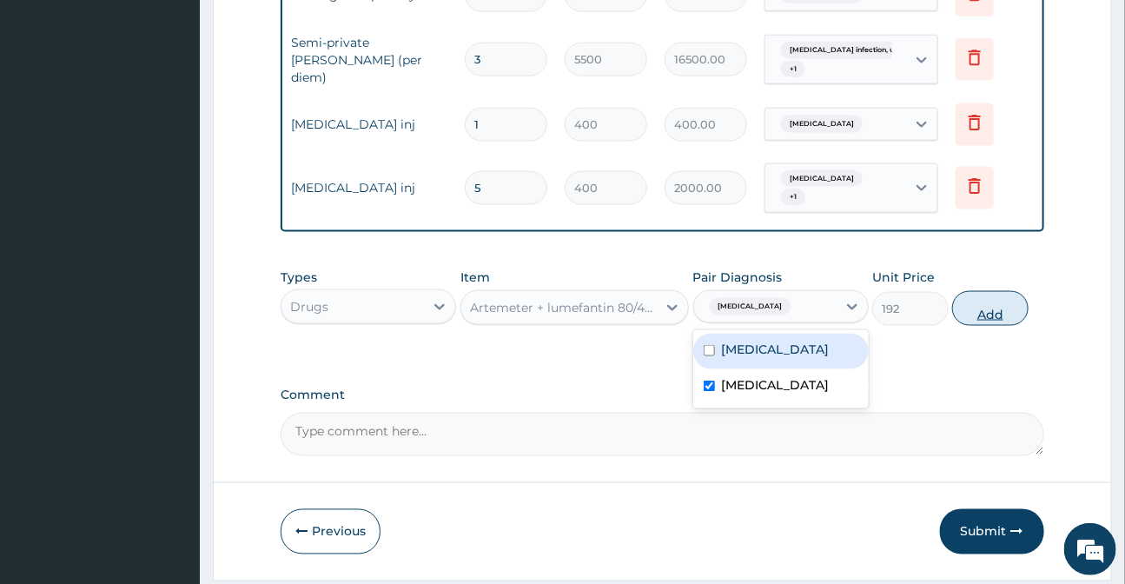
click at [1002, 324] on button "Add" at bounding box center [990, 308] width 76 height 35
type input "0"
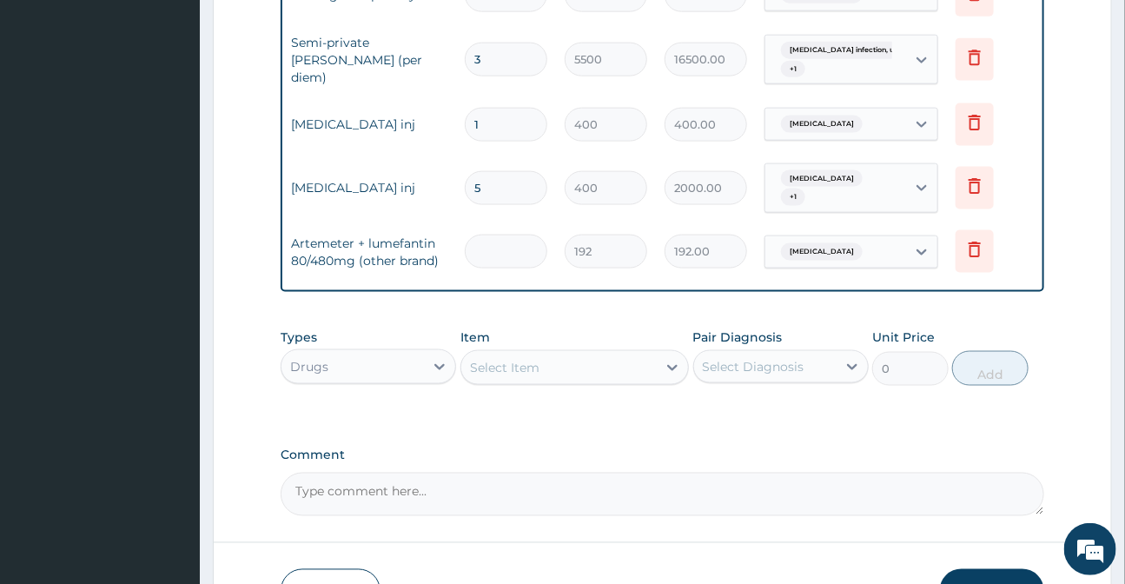
type input "0.00"
type input "6"
type input "1152.00"
type input "6"
click at [504, 376] on div "Select Item" at bounding box center [505, 367] width 70 height 17
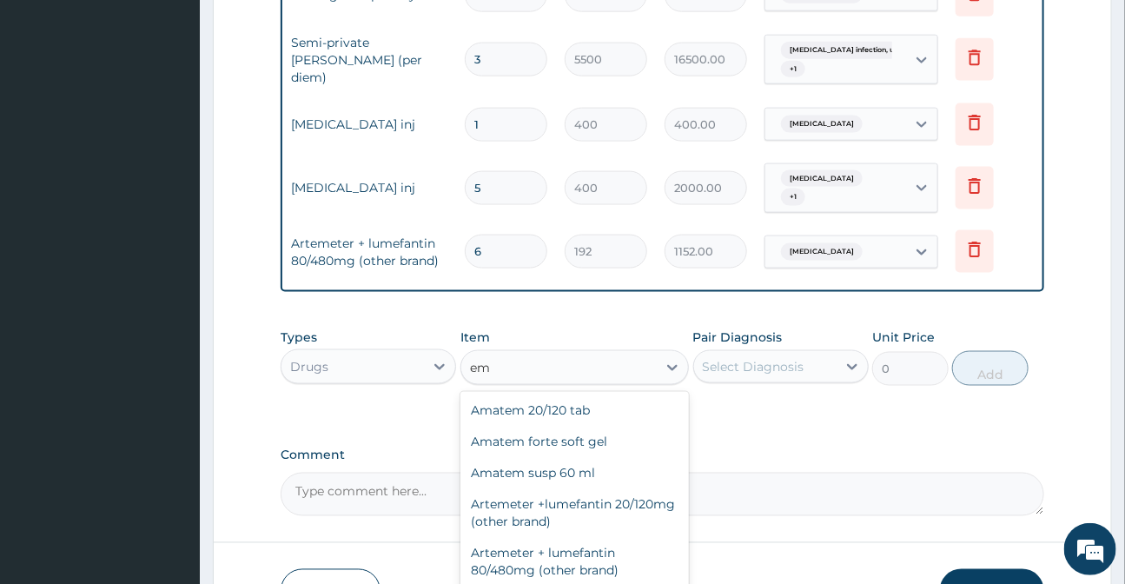
type input "e"
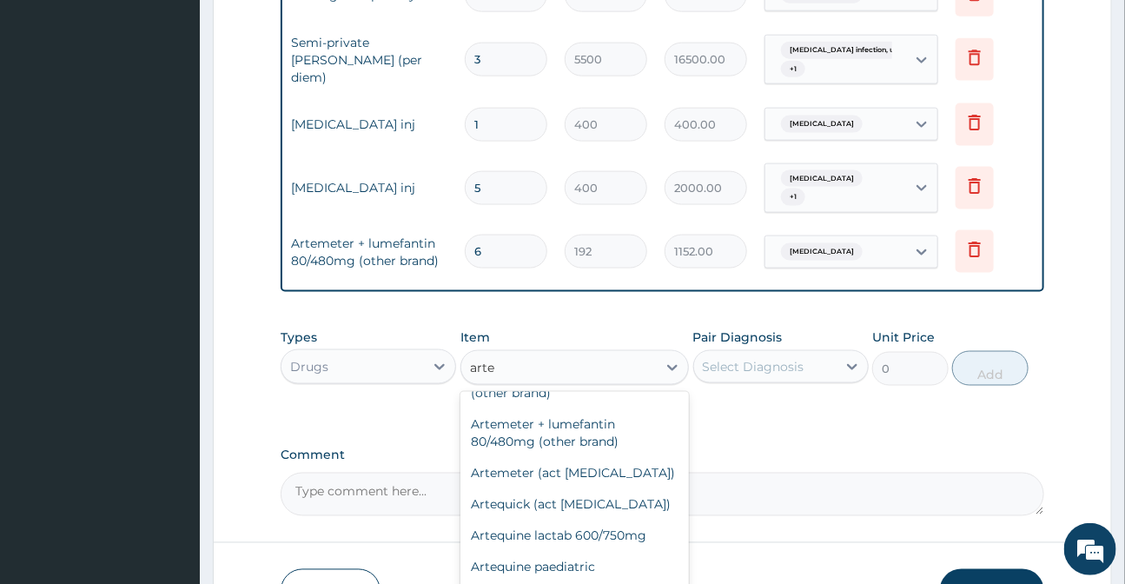
scroll to position [33, 0]
type input "art"
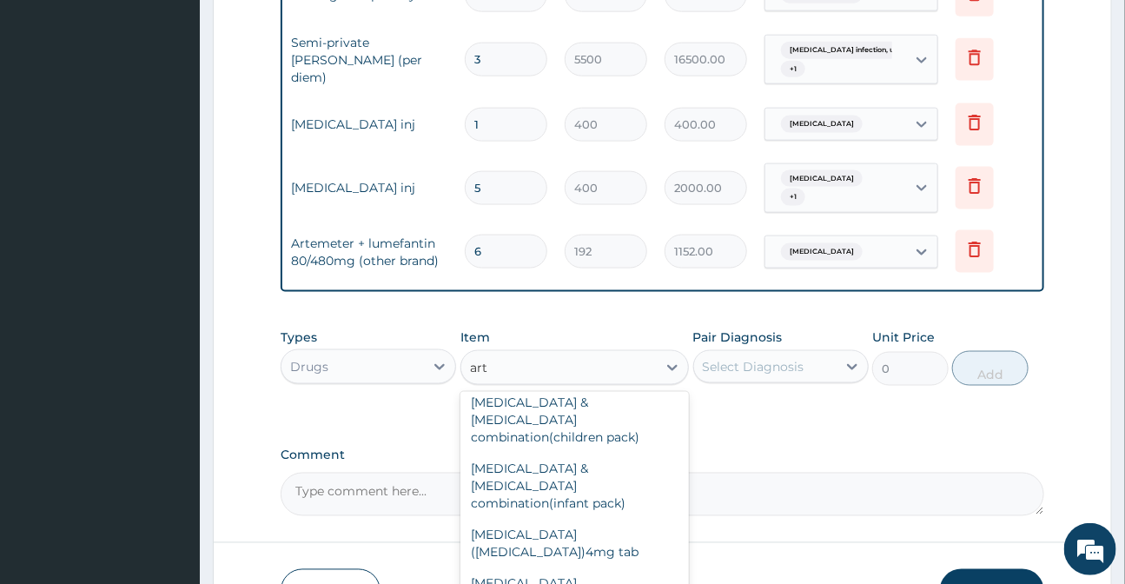
scroll to position [903, 0]
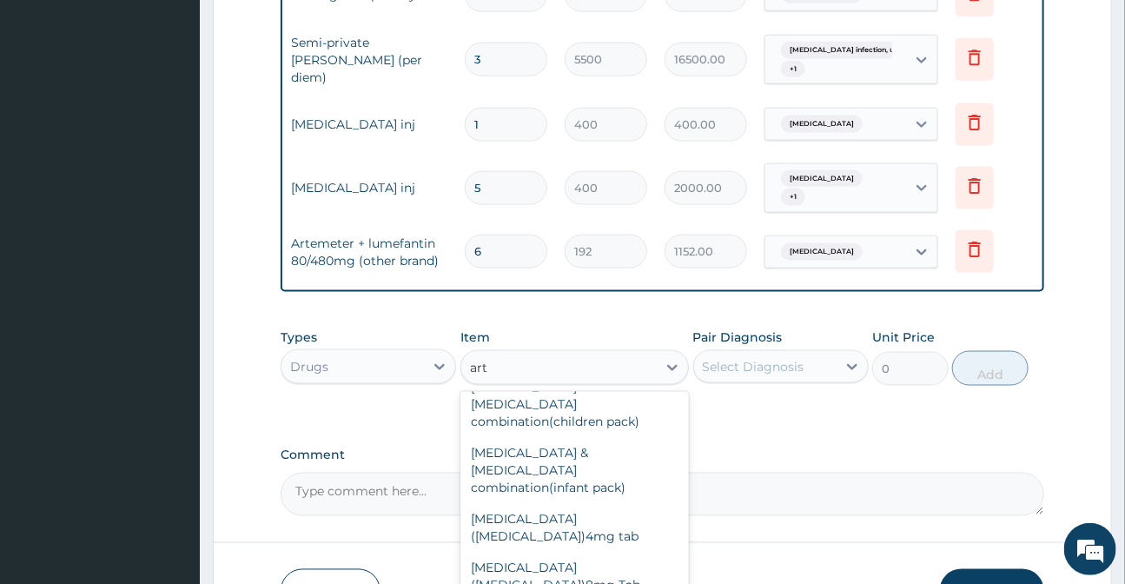
type input "1500"
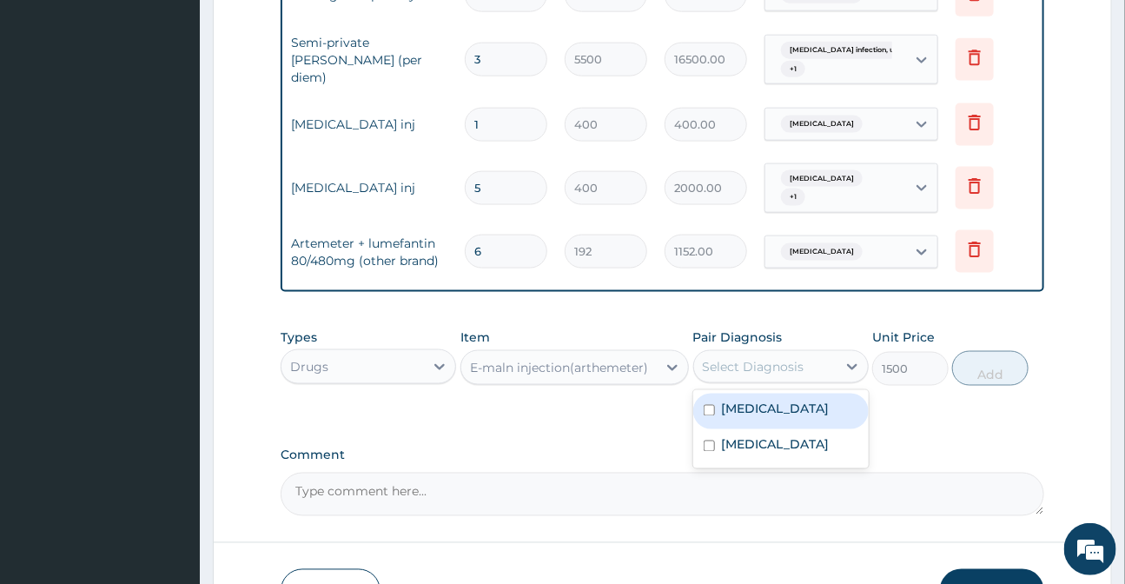
click at [747, 374] on div "Select Diagnosis" at bounding box center [754, 366] width 102 height 17
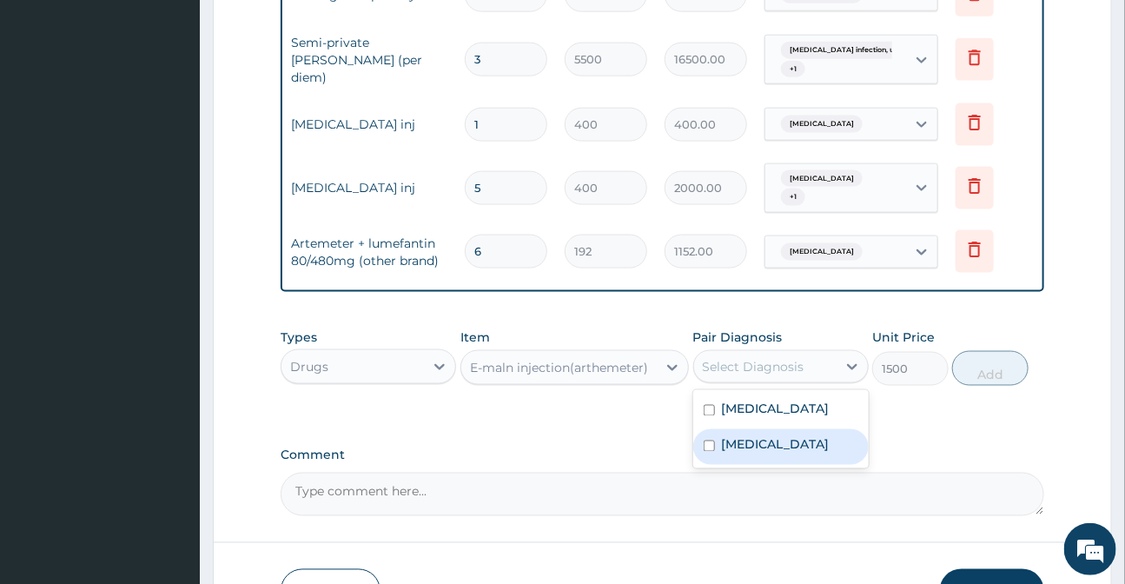
click at [775, 465] on div "Malaria, unspecified" at bounding box center [780, 447] width 175 height 36
checkbox input "true"
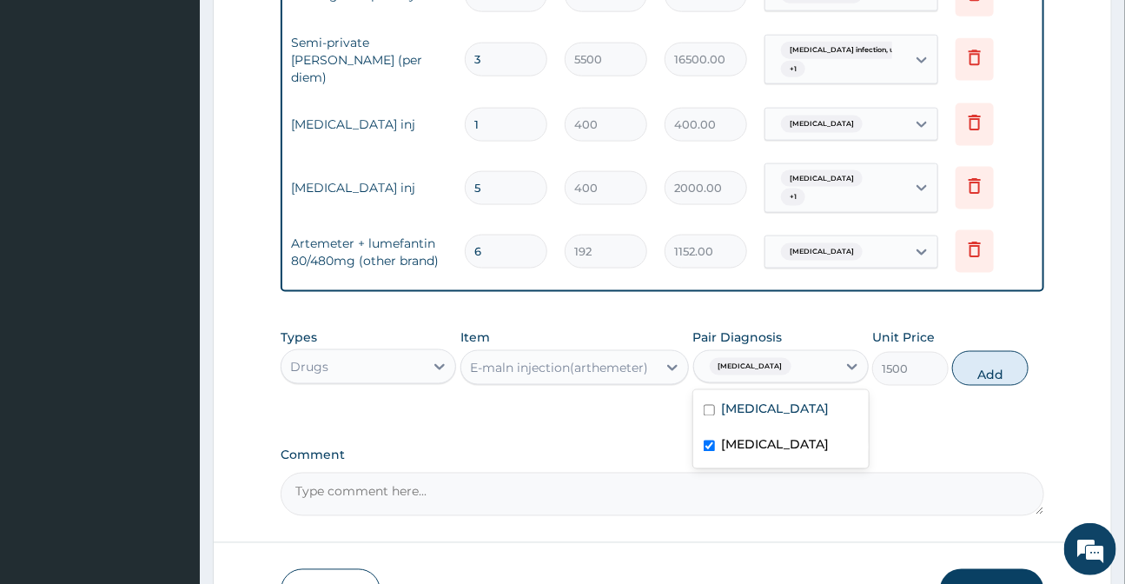
click at [983, 381] on button "Add" at bounding box center [990, 368] width 76 height 35
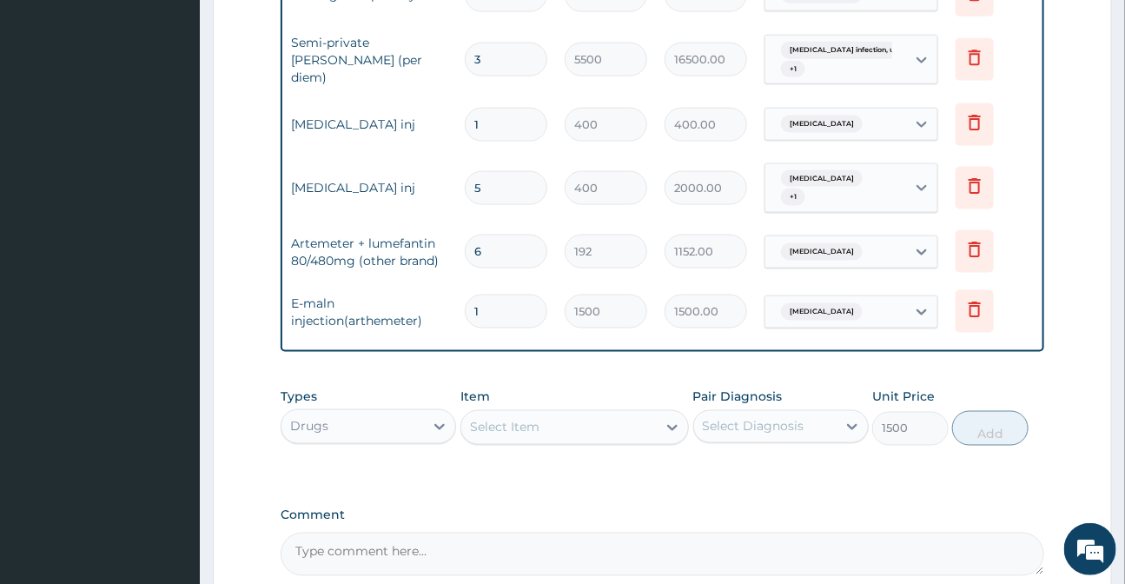
type input "0"
click at [481, 321] on input "1" at bounding box center [506, 312] width 83 height 34
type input "0.00"
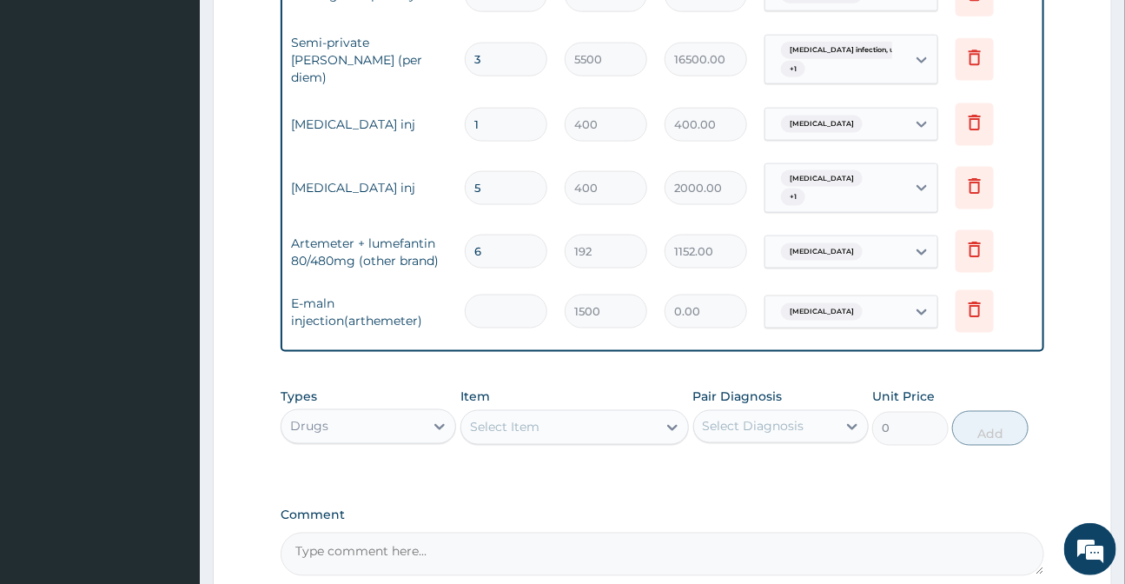
type input "3"
type input "4500.00"
type input "3"
click at [487, 436] on div "Select Item" at bounding box center [505, 427] width 70 height 17
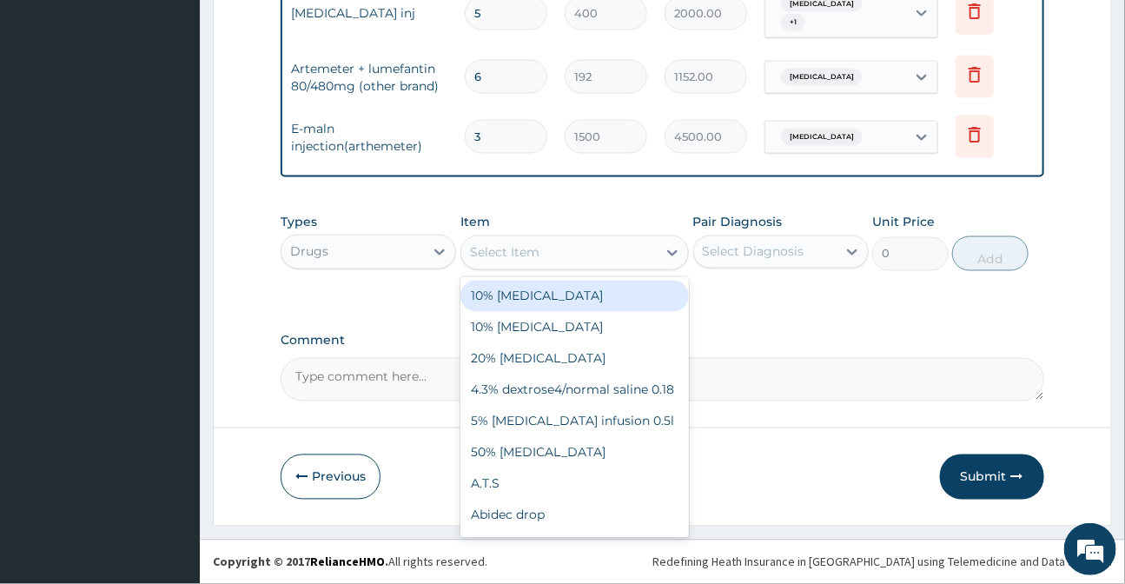
scroll to position [1033, 0]
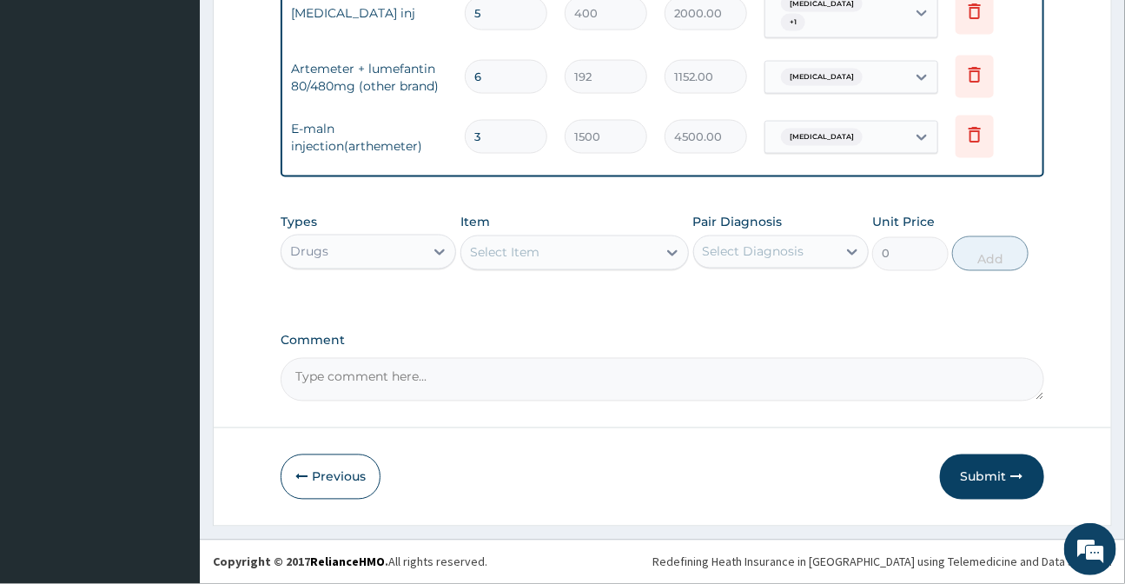
click at [985, 478] on button "Submit" at bounding box center [992, 476] width 104 height 45
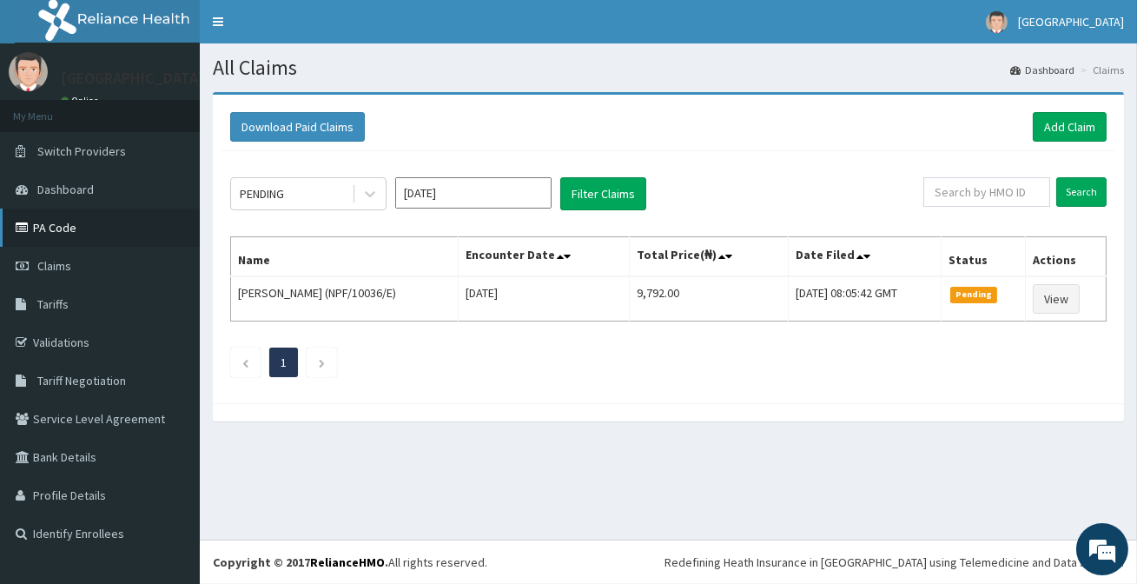
click at [45, 225] on link "PA Code" at bounding box center [100, 228] width 200 height 38
